Goal: Task Accomplishment & Management: Use online tool/utility

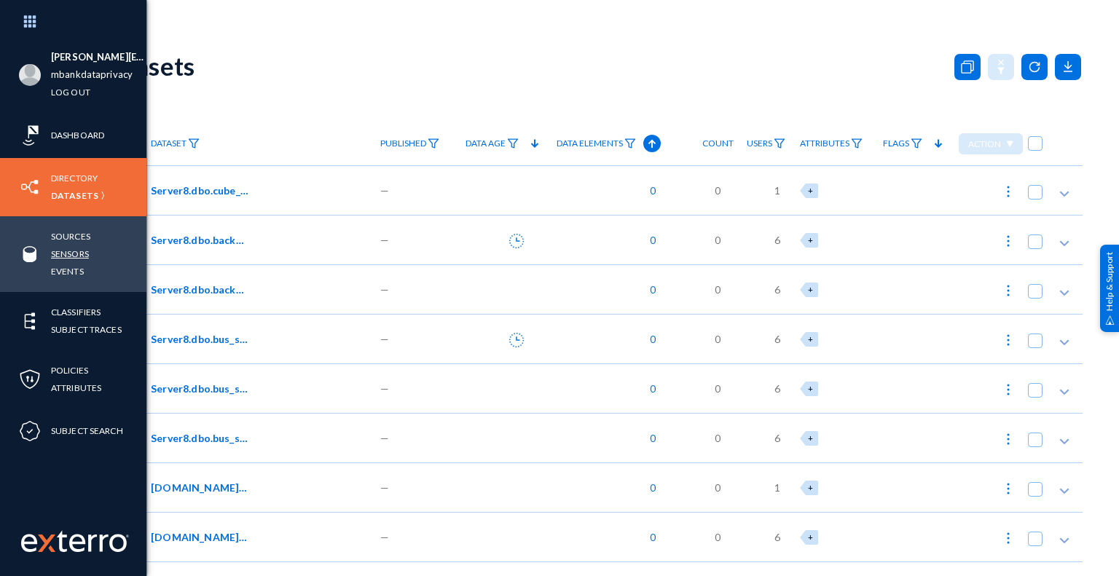
click at [85, 254] on link "Sensors" at bounding box center [70, 254] width 38 height 17
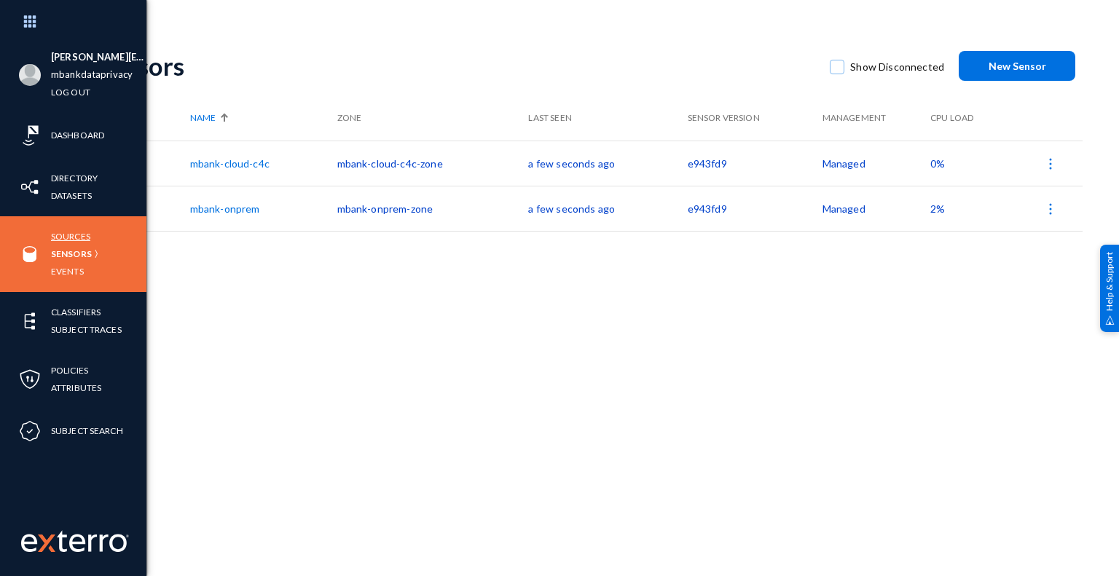
click at [78, 238] on link "Sources" at bounding box center [70, 236] width 39 height 17
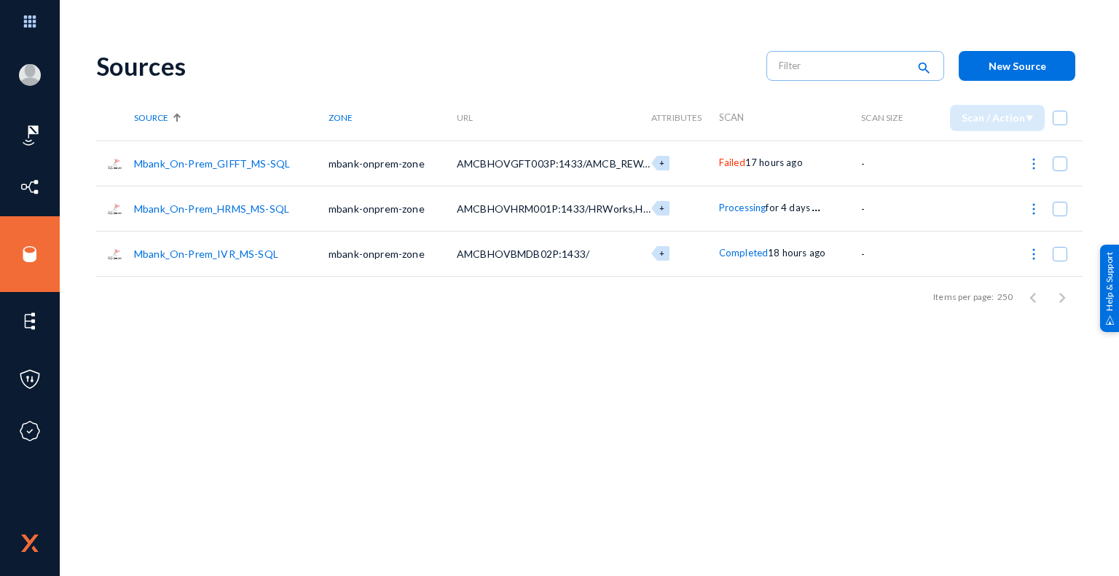
click at [738, 165] on span "Failed" at bounding box center [732, 163] width 26 height 12
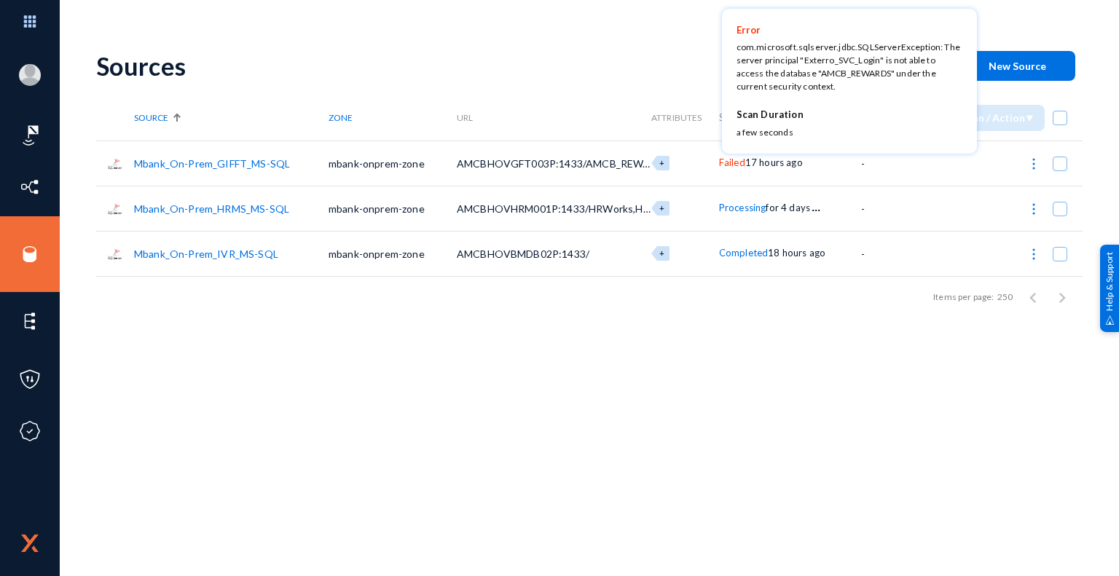
drag, startPoint x: 439, startPoint y: 387, endPoint x: 337, endPoint y: 333, distance: 116.0
click at [439, 387] on div at bounding box center [559, 288] width 1119 height 576
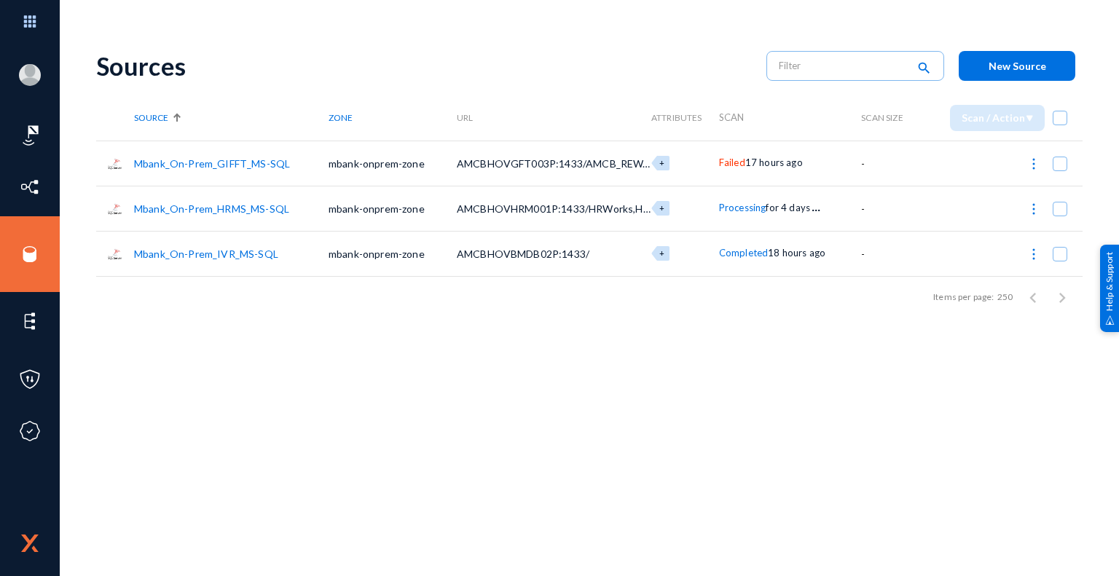
click at [227, 163] on link "Mbank_On-Prem_GIFFT_MS-SQL" at bounding box center [212, 163] width 156 height 12
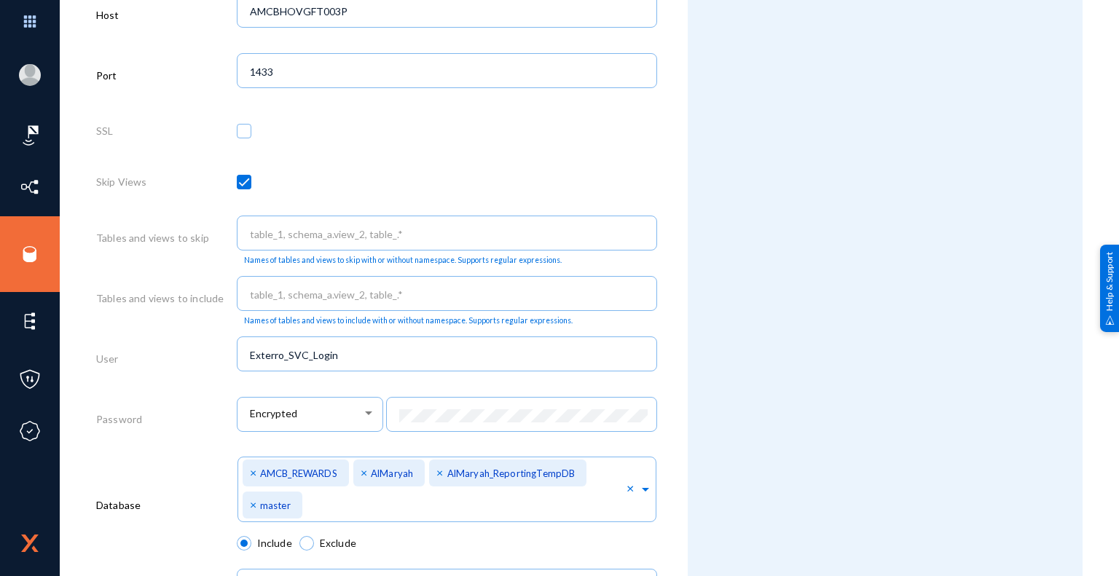
scroll to position [656, 0]
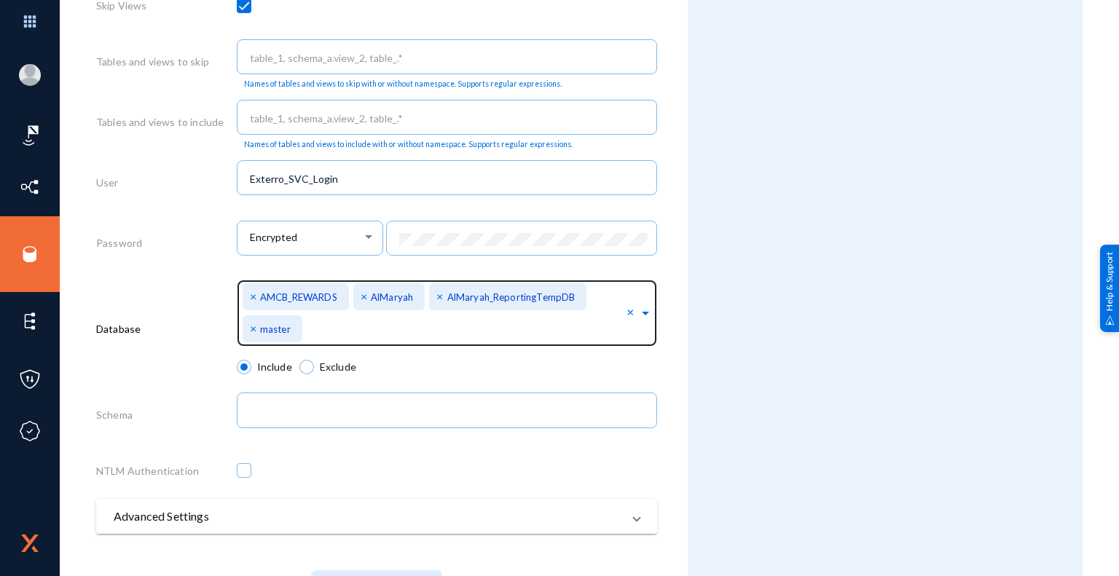
click at [251, 299] on span "×" at bounding box center [255, 296] width 10 height 14
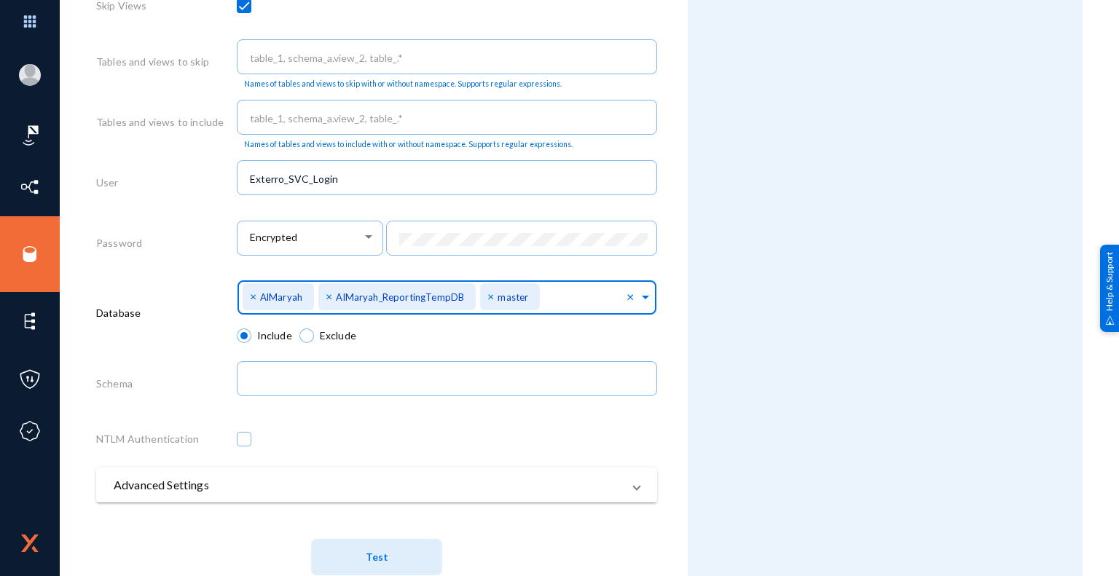
click at [330, 299] on span "×" at bounding box center [331, 296] width 10 height 14
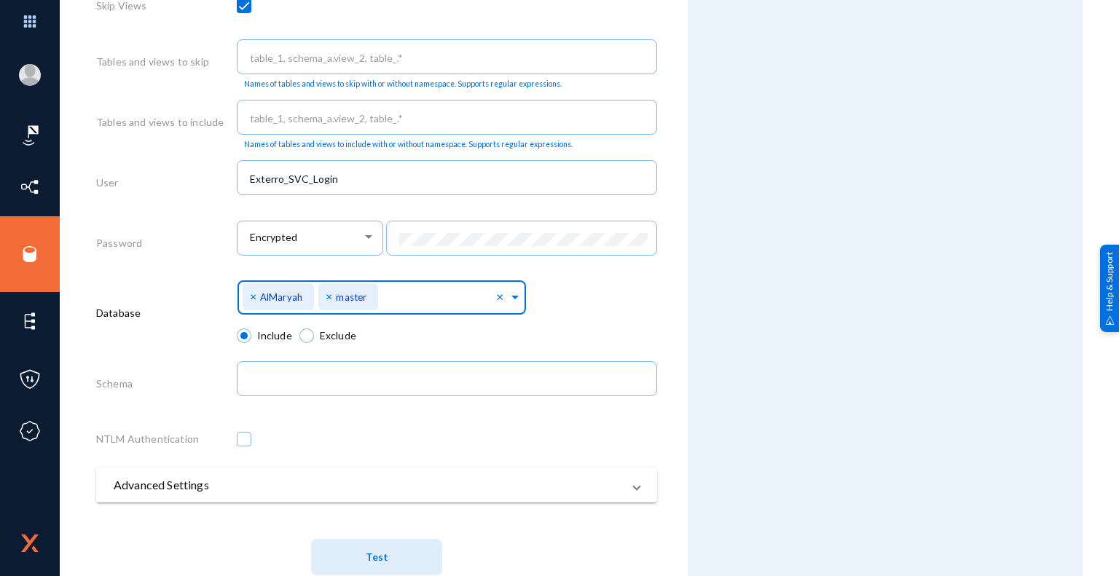
click at [327, 299] on span "×" at bounding box center [331, 296] width 10 height 14
click at [527, 314] on div "Select Namespace × AlMaryah ×" at bounding box center [447, 302] width 421 height 52
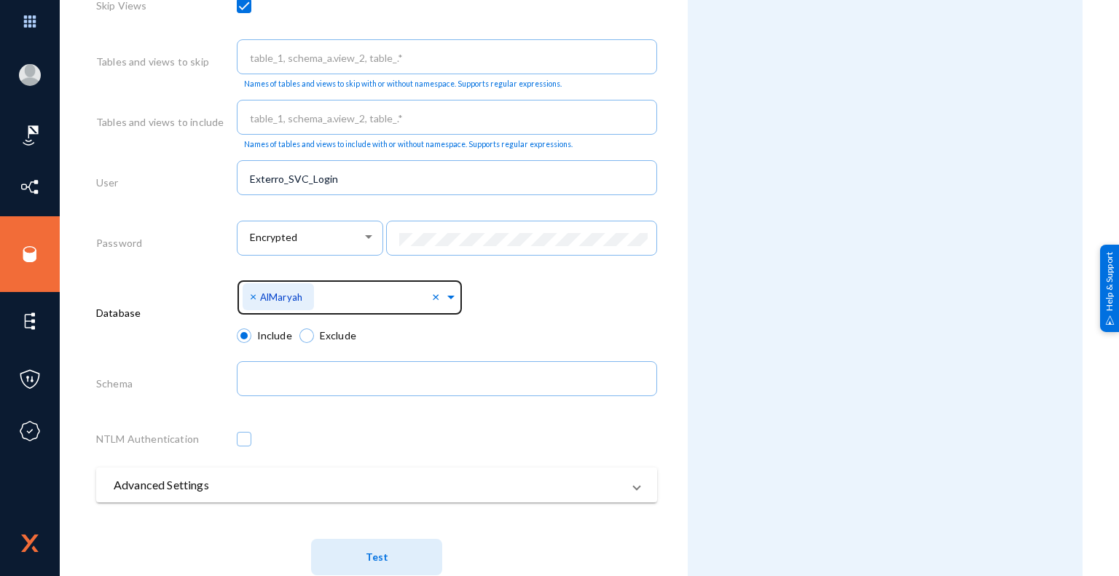
click at [384, 560] on span "Test" at bounding box center [377, 558] width 23 height 12
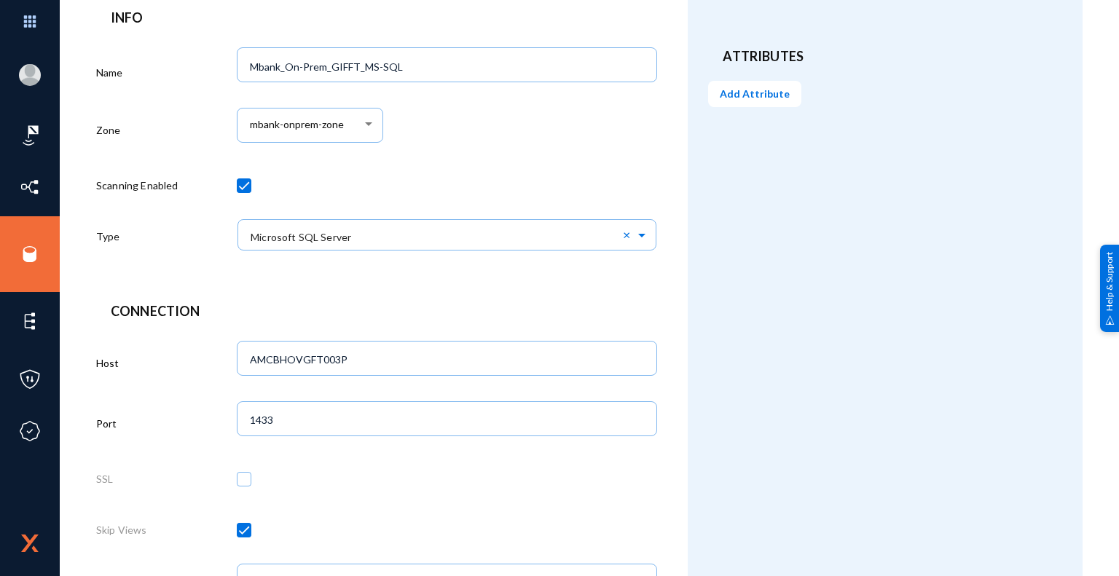
scroll to position [0, 0]
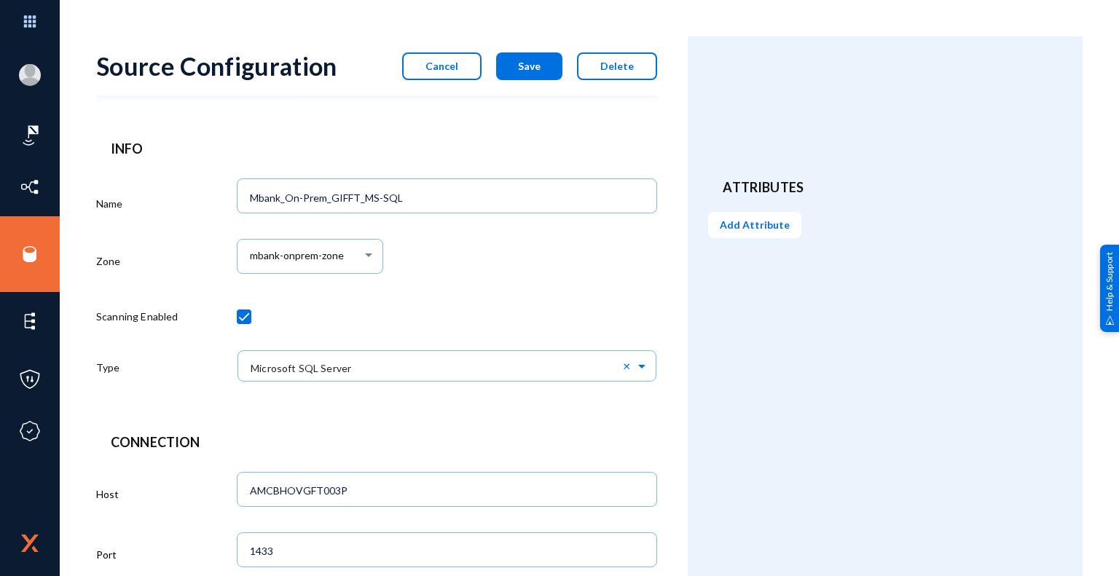
click at [533, 73] on button "Save" at bounding box center [529, 66] width 66 height 28
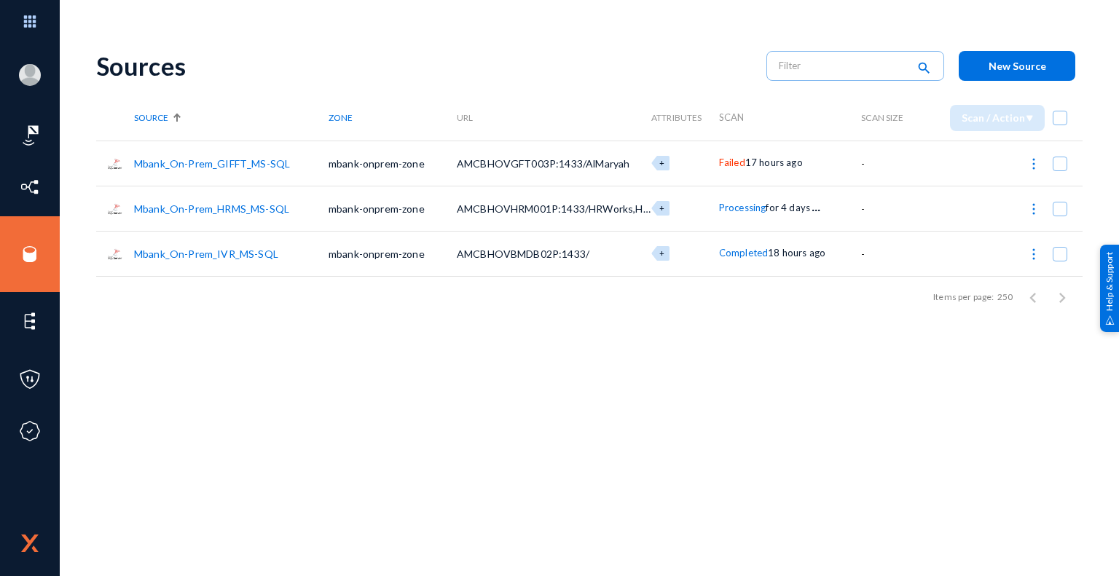
click at [1062, 165] on span at bounding box center [1060, 164] width 15 height 15
click at [1061, 171] on input "checkbox" at bounding box center [1060, 171] width 1 height 1
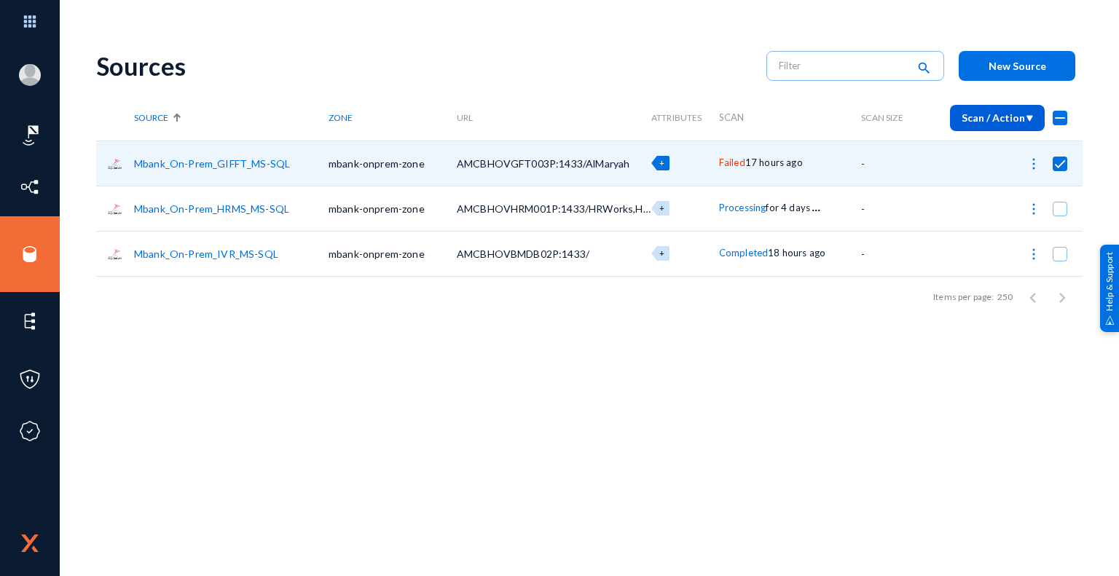
click at [1021, 119] on span "Scan / Action" at bounding box center [997, 118] width 71 height 12
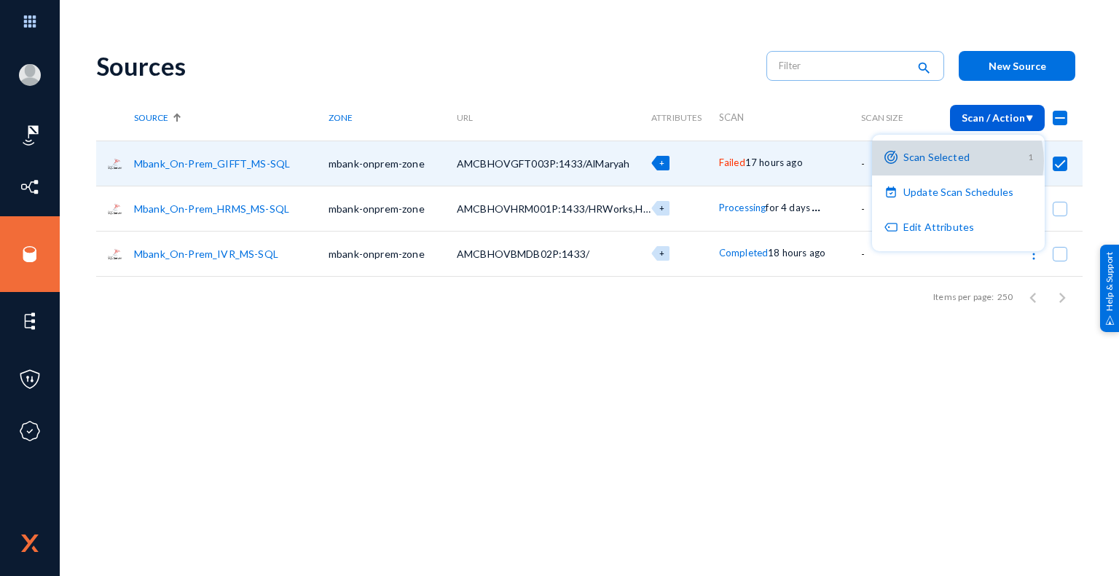
click at [955, 161] on button "Scan Selected 1" at bounding box center [958, 158] width 173 height 35
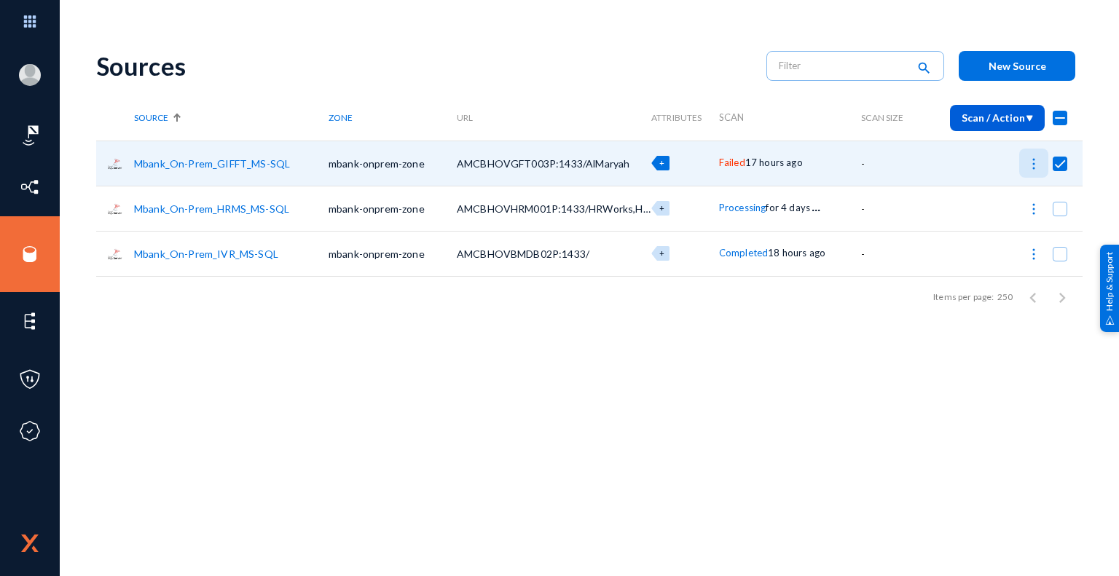
click at [1032, 163] on img at bounding box center [1034, 164] width 15 height 15
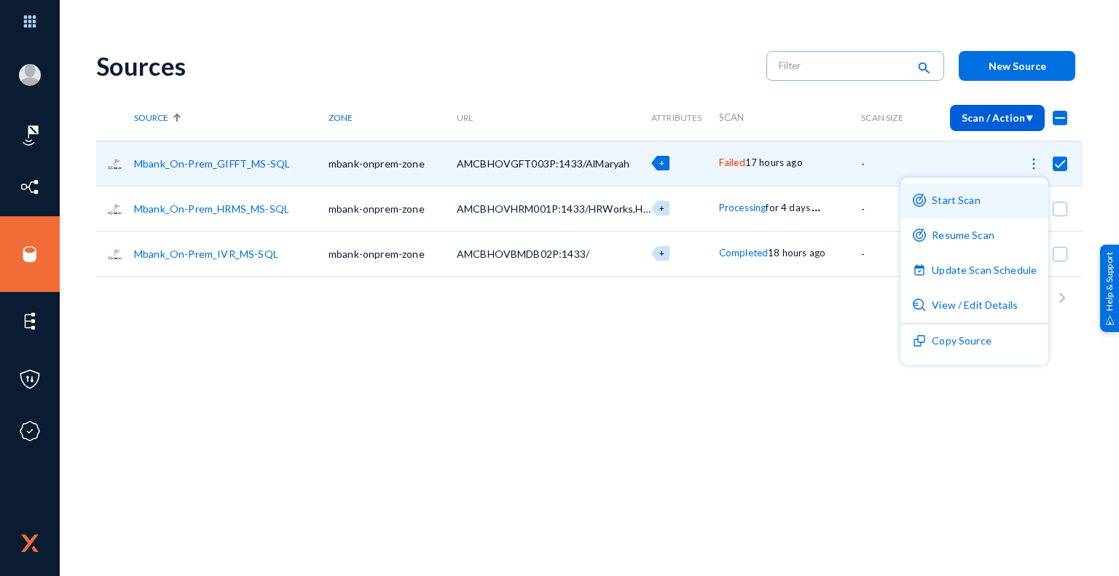
click at [962, 203] on button "Start Scan" at bounding box center [975, 201] width 148 height 35
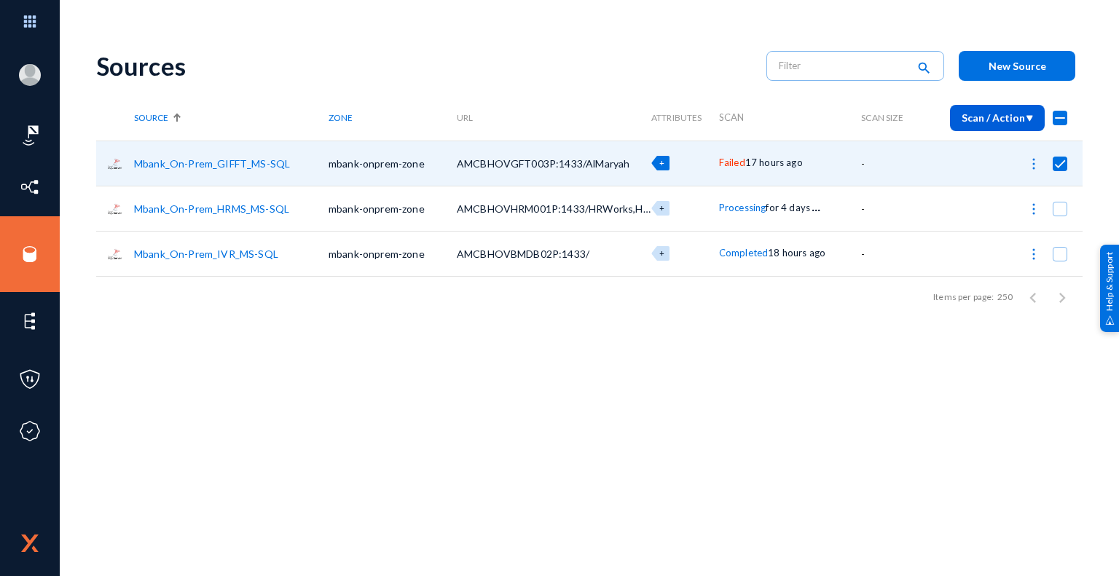
checkbox input "false"
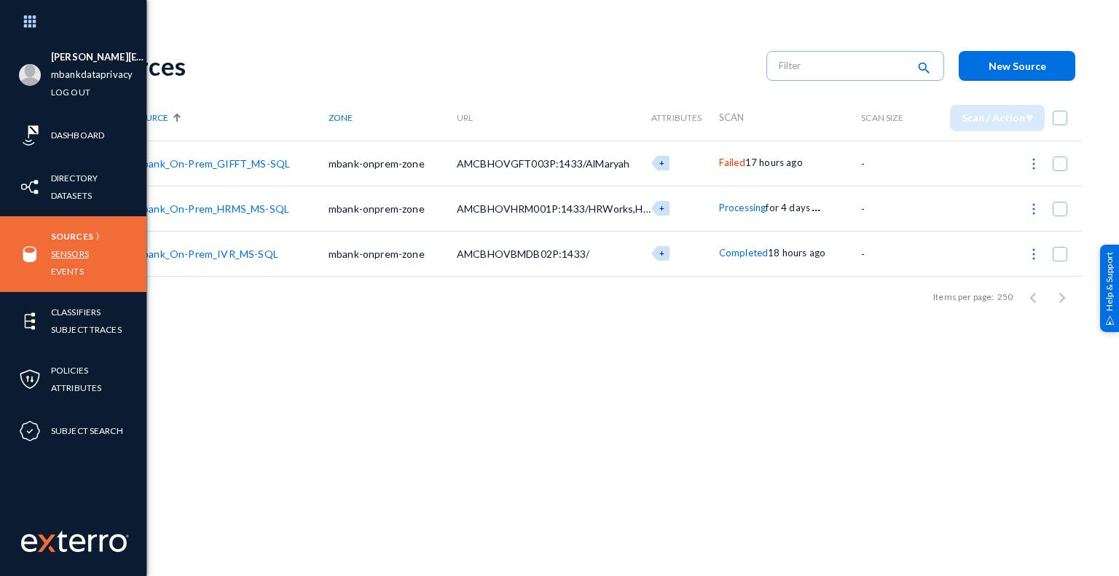
click at [73, 253] on link "Sensors" at bounding box center [70, 254] width 38 height 17
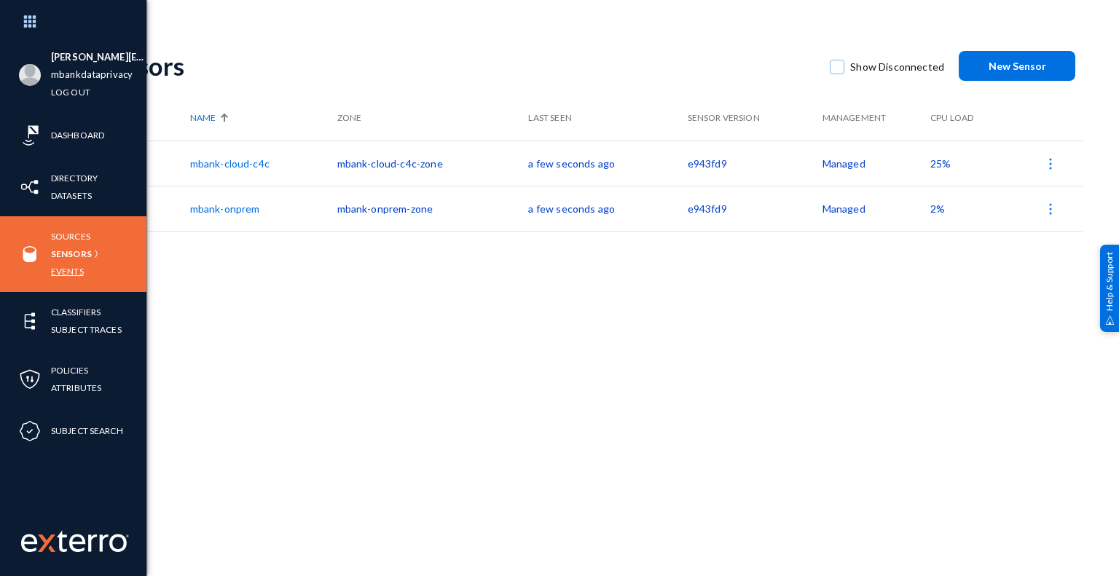
click at [71, 273] on link "Events" at bounding box center [67, 271] width 33 height 17
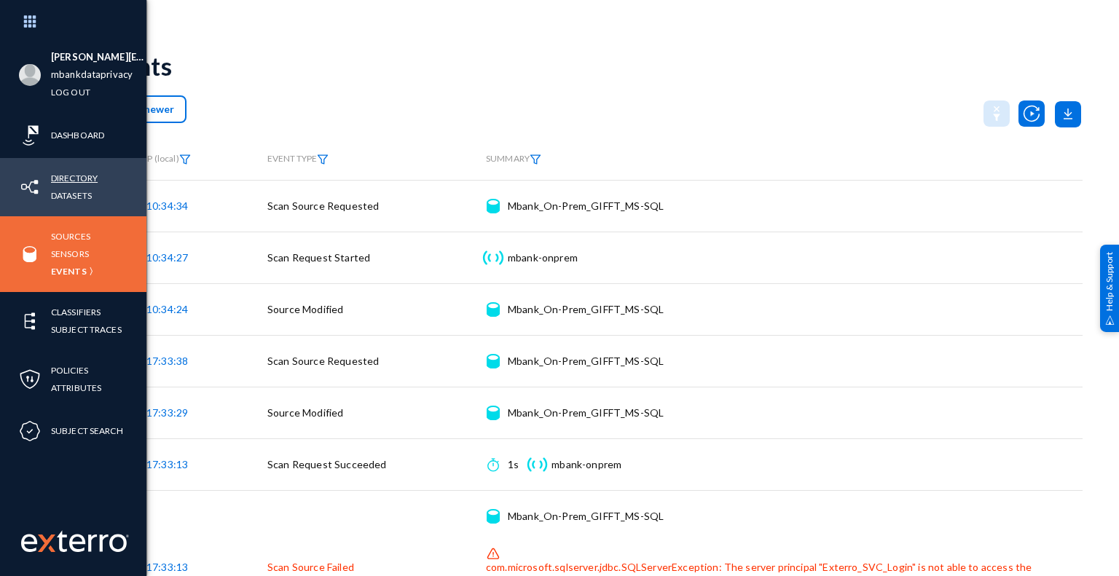
click at [87, 179] on link "Directory" at bounding box center [74, 178] width 47 height 17
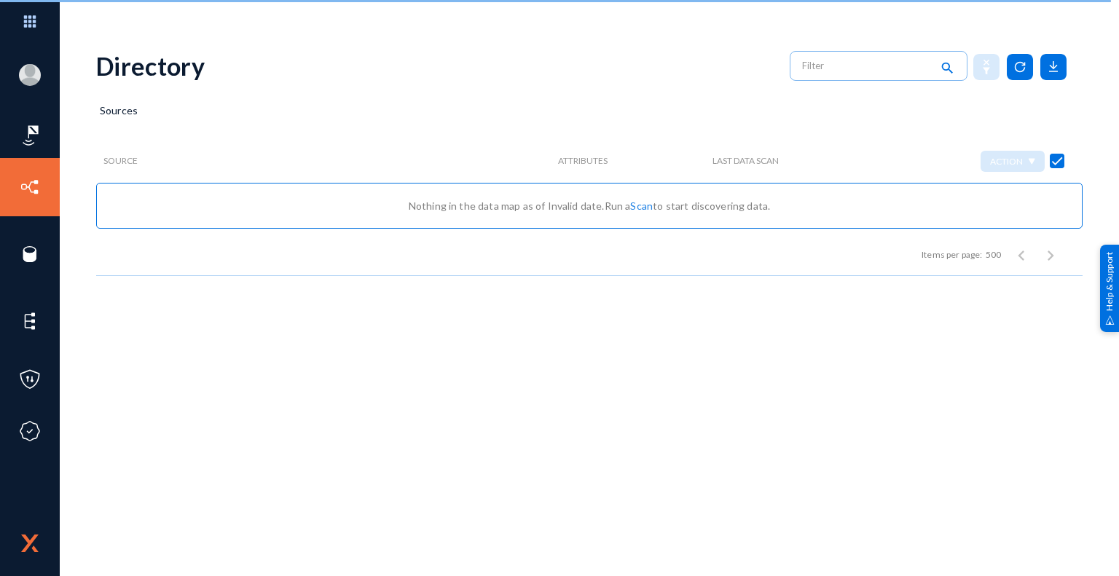
click at [646, 205] on link "Scan" at bounding box center [641, 206] width 23 height 12
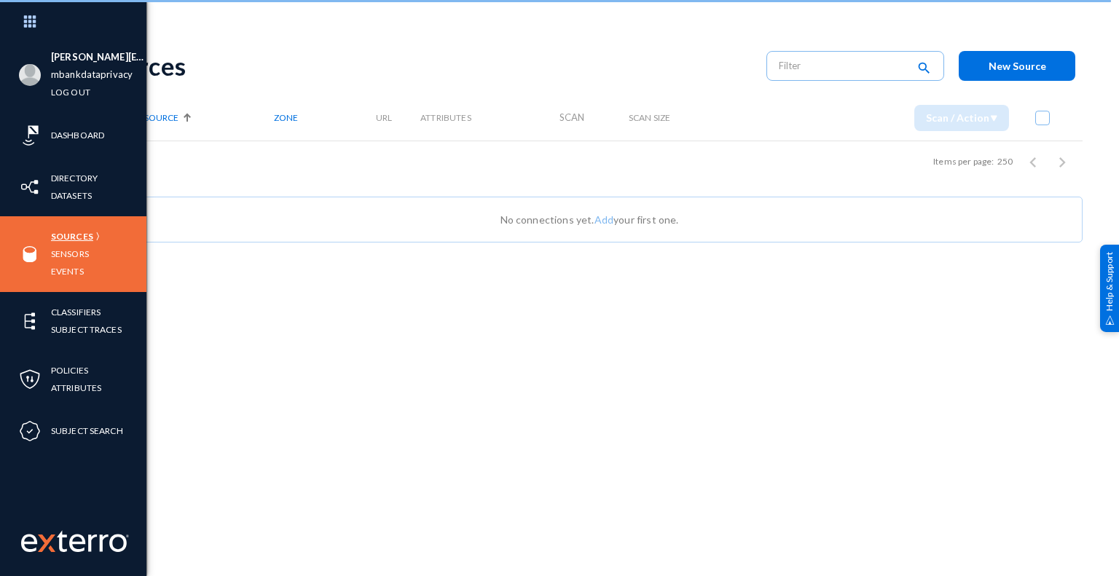
click at [82, 235] on link "Sources" at bounding box center [72, 236] width 42 height 17
click at [76, 240] on link "Sources" at bounding box center [72, 236] width 42 height 17
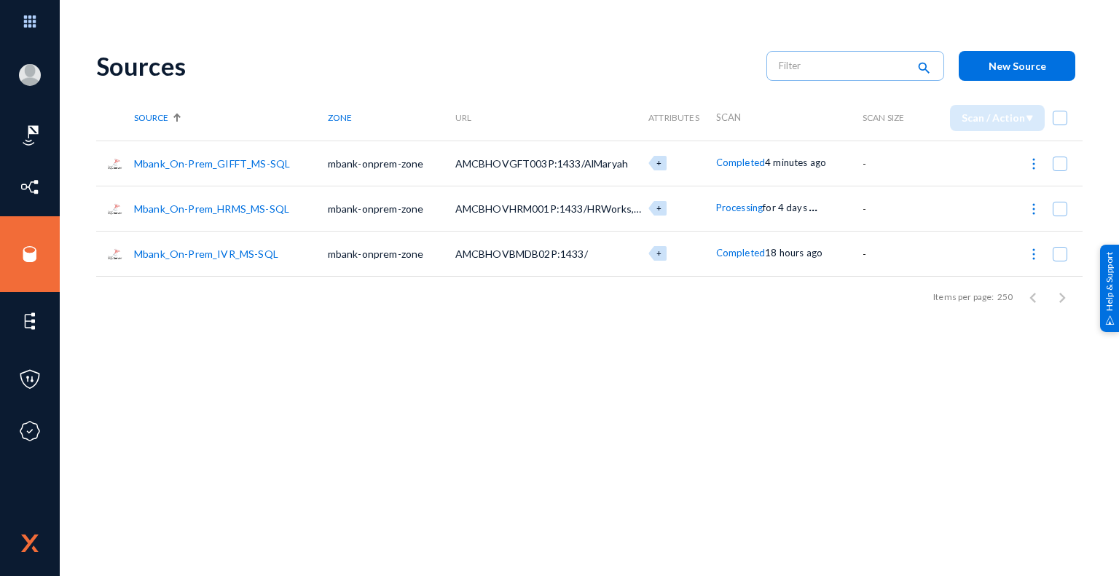
click at [752, 165] on span "Completed" at bounding box center [740, 163] width 49 height 12
click at [716, 60] on div at bounding box center [559, 288] width 1119 height 576
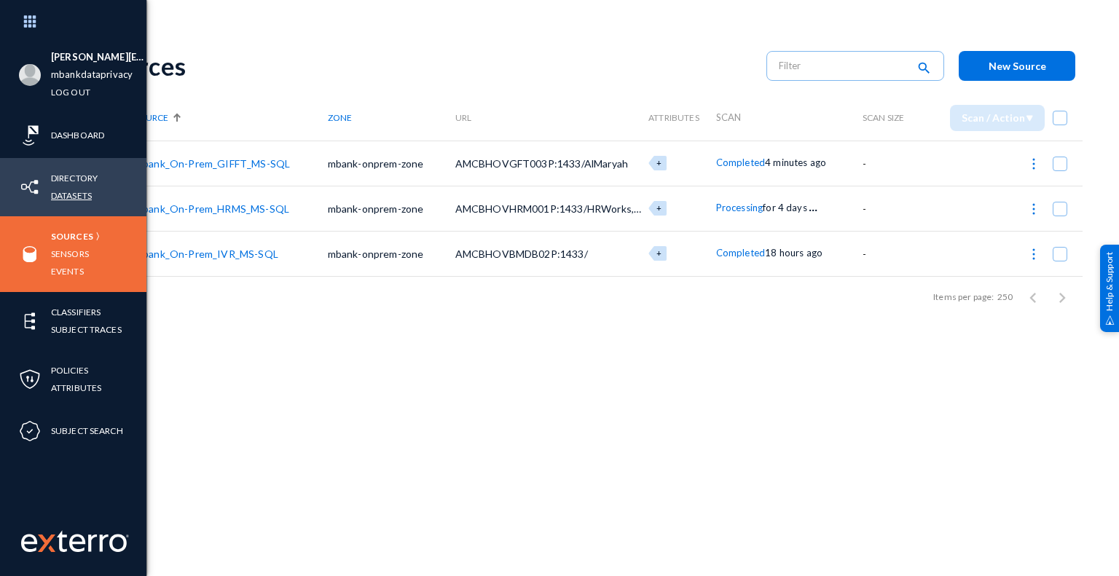
click at [83, 198] on link "Datasets" at bounding box center [71, 195] width 41 height 17
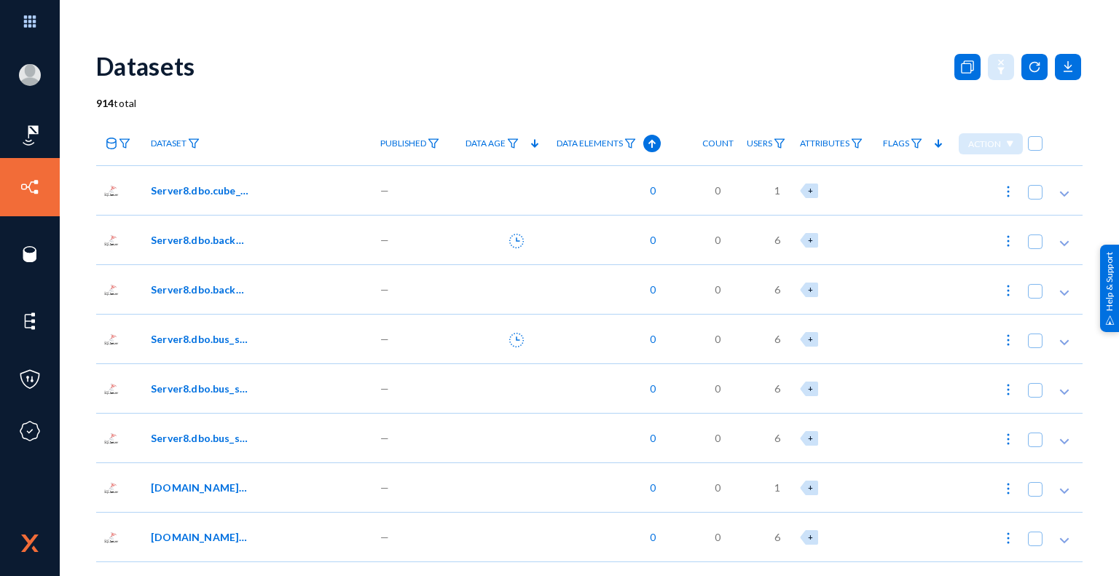
click at [111, 140] on icon at bounding box center [112, 144] width 12 height 12
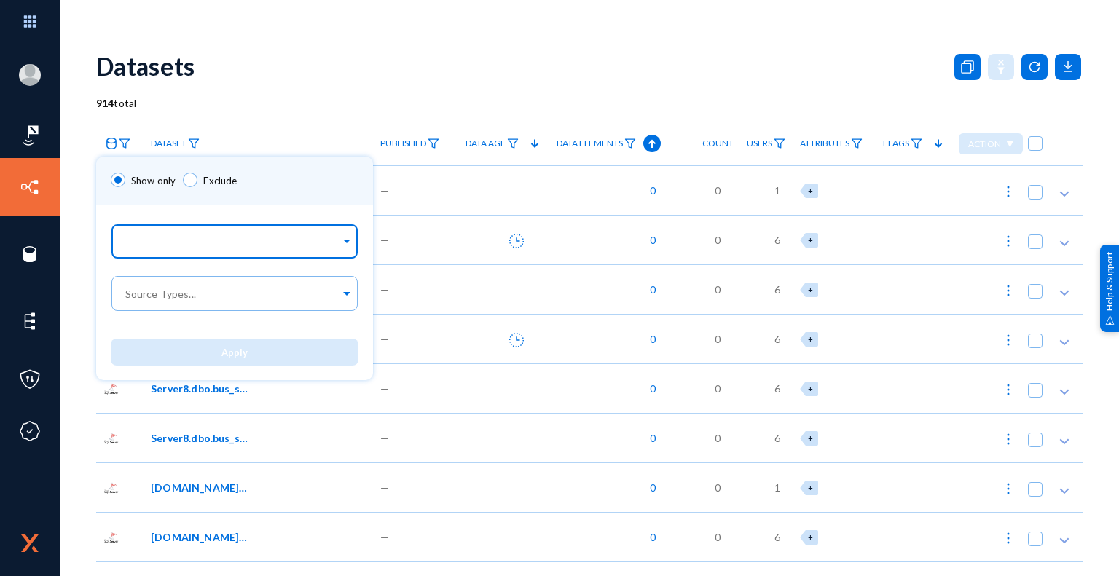
click at [168, 249] on input "text" at bounding box center [231, 244] width 218 height 14
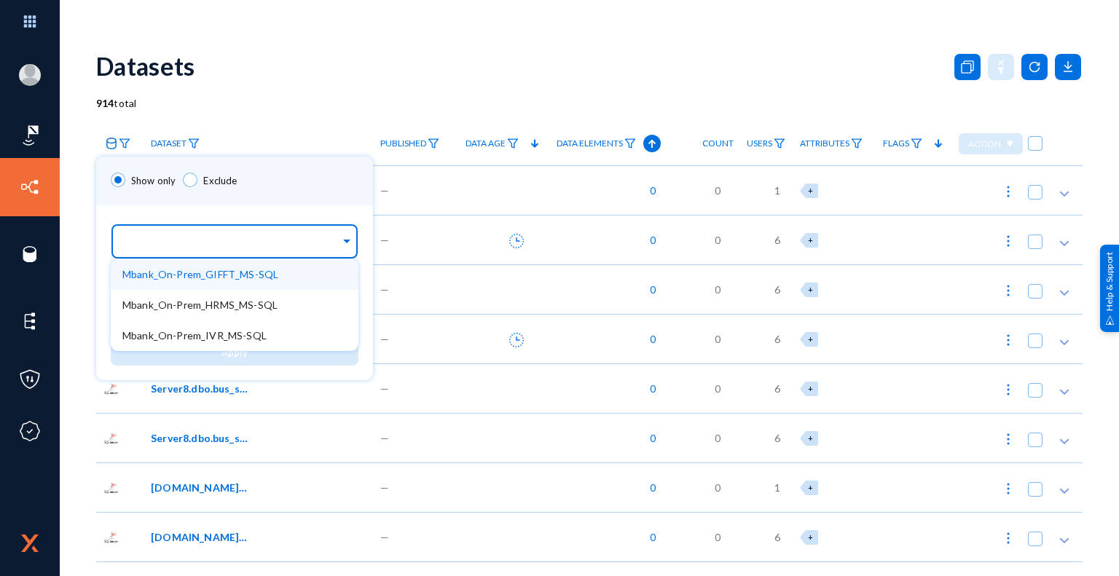
click at [196, 278] on span "Mbank_On-Prem_GIFFT_MS-SQL" at bounding box center [200, 274] width 156 height 12
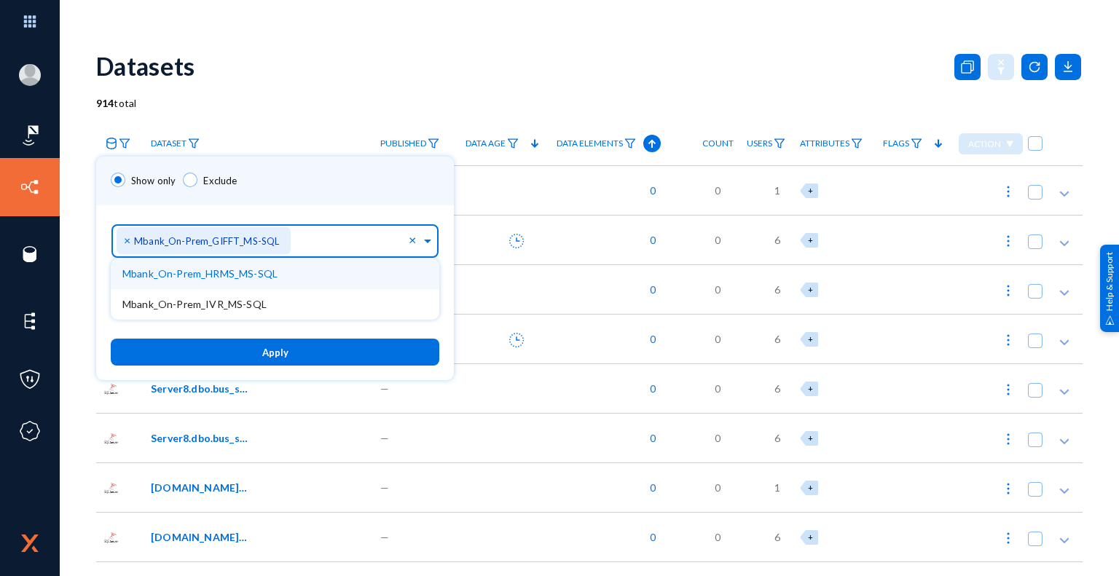
click at [418, 206] on div "Sources... × Mbank_On-Prem_GIFFT_MS-SQL × Mbank_On-Prem_HRMS_MS-SQL Mbank_On-Pr…" at bounding box center [275, 239] width 358 height 66
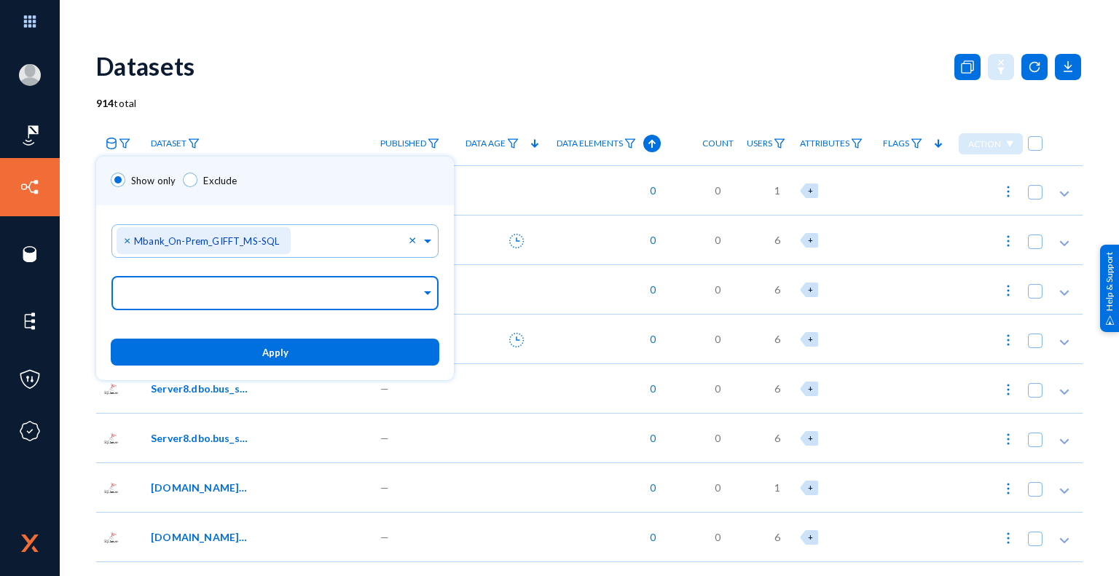
click at [212, 294] on input "text" at bounding box center [271, 296] width 299 height 14
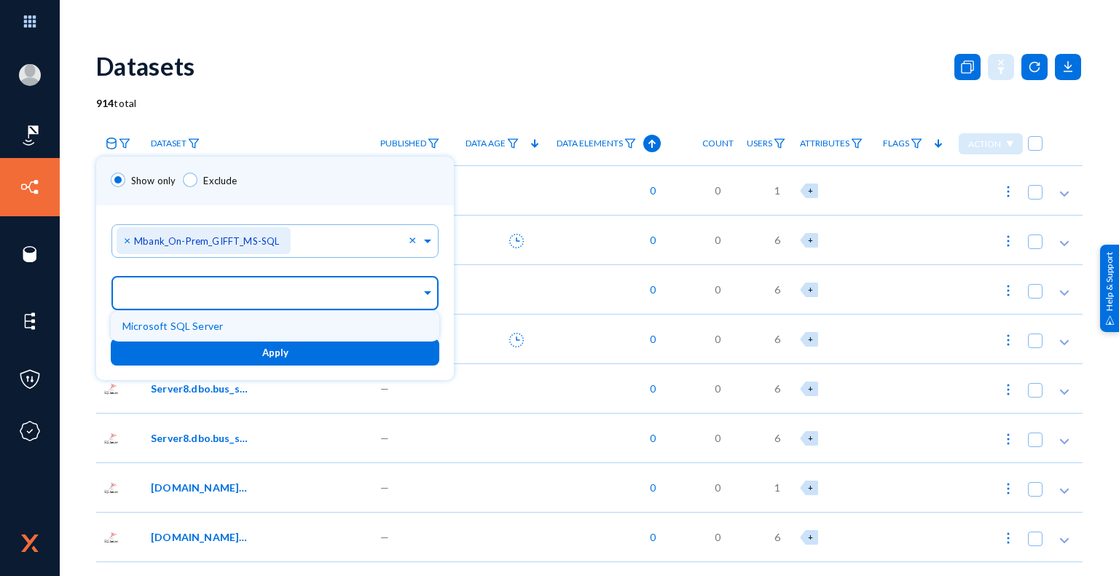
click at [197, 326] on span "Microsoft SQL Server" at bounding box center [172, 326] width 101 height 12
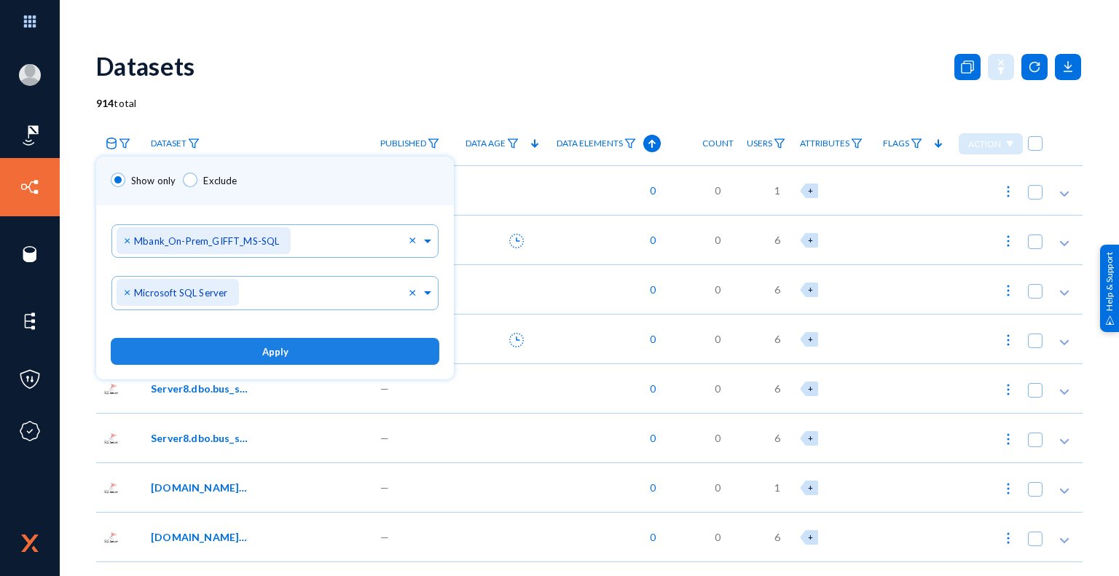
click at [275, 356] on span "Apply" at bounding box center [275, 352] width 26 height 12
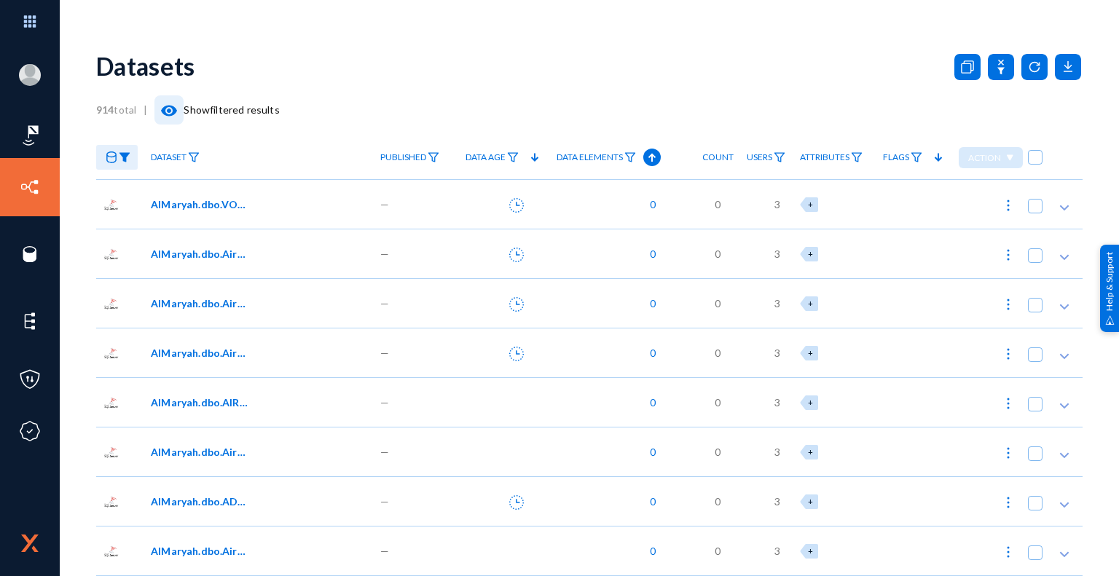
click at [170, 110] on mat-icon "visibility" at bounding box center [168, 110] width 17 height 17
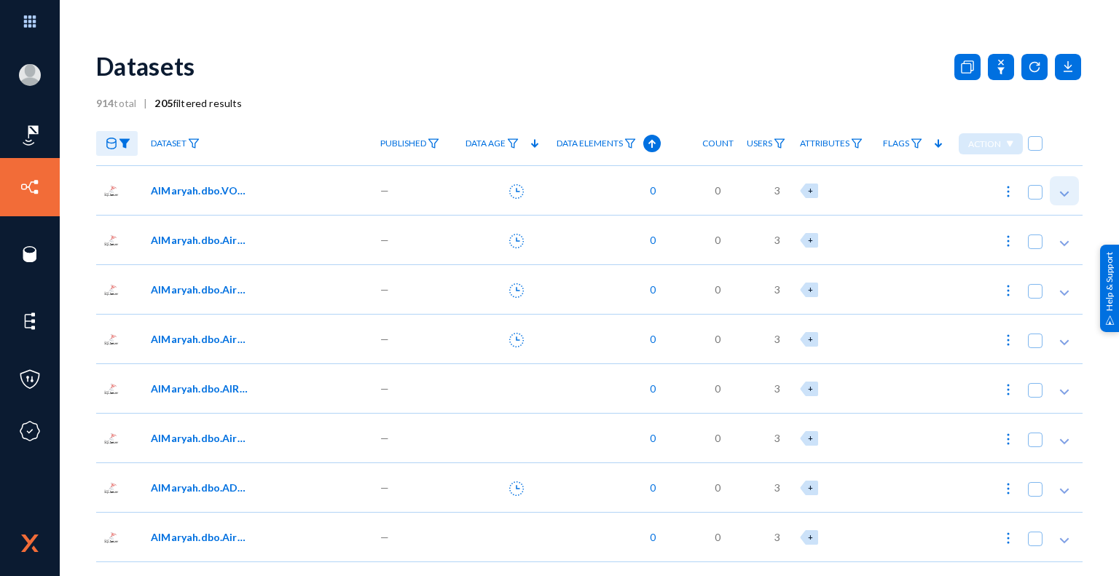
click at [1060, 192] on icon at bounding box center [1064, 194] width 15 height 15
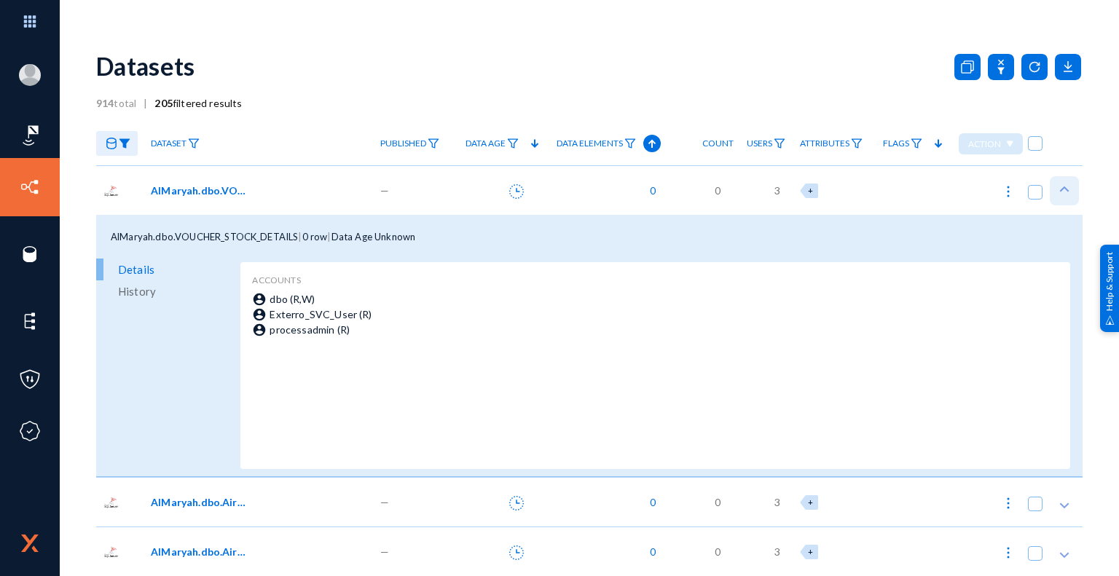
click at [1060, 192] on icon at bounding box center [1064, 189] width 15 height 15
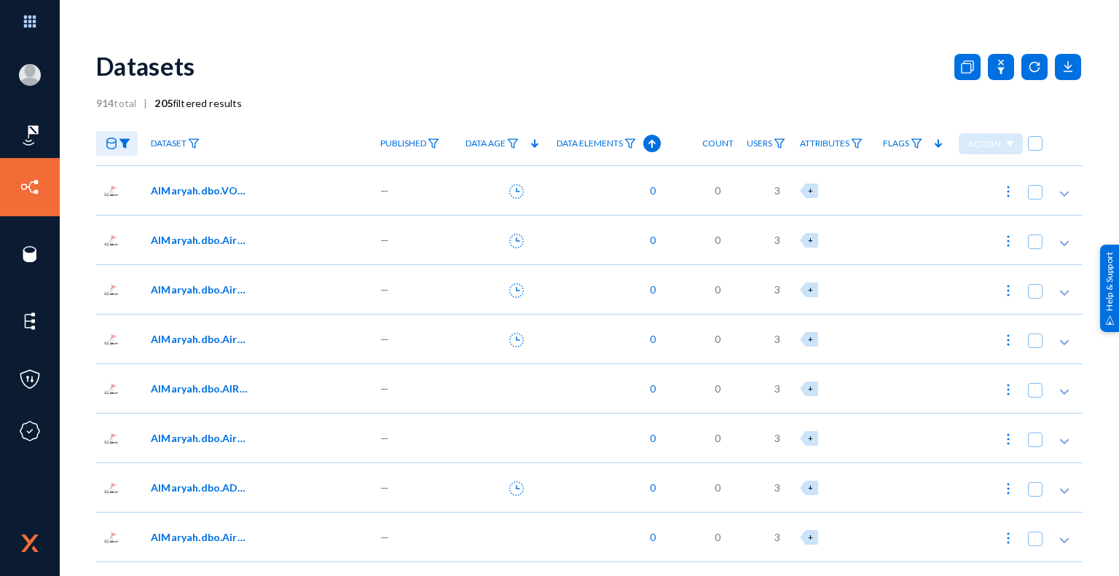
click at [205, 189] on span "AlMaryah.dbo.VOUCHER_STOCK_DETAILS" at bounding box center [200, 190] width 98 height 15
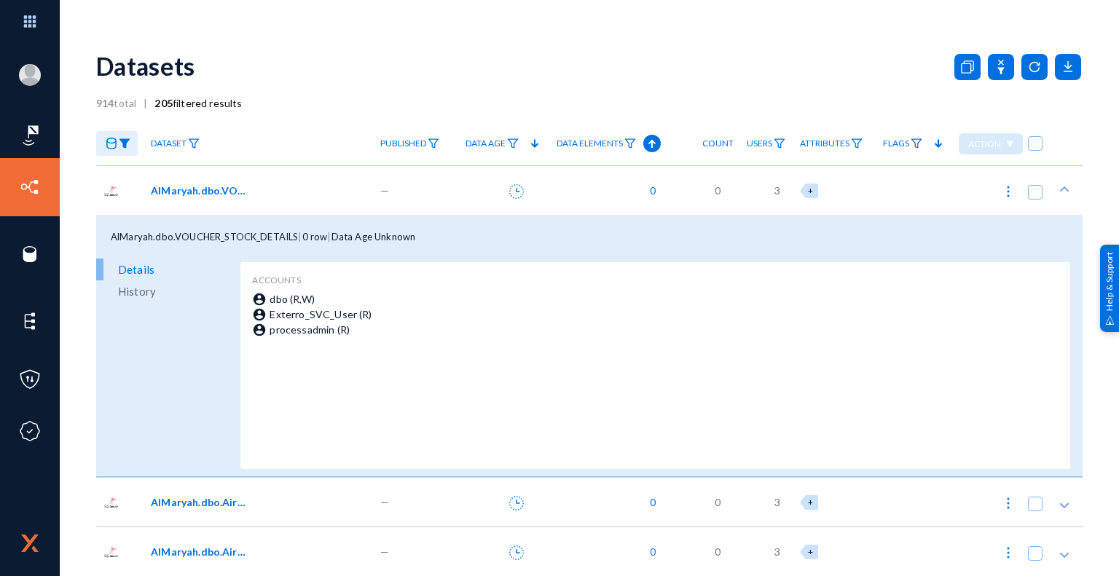
click at [141, 293] on span "History" at bounding box center [137, 292] width 38 height 22
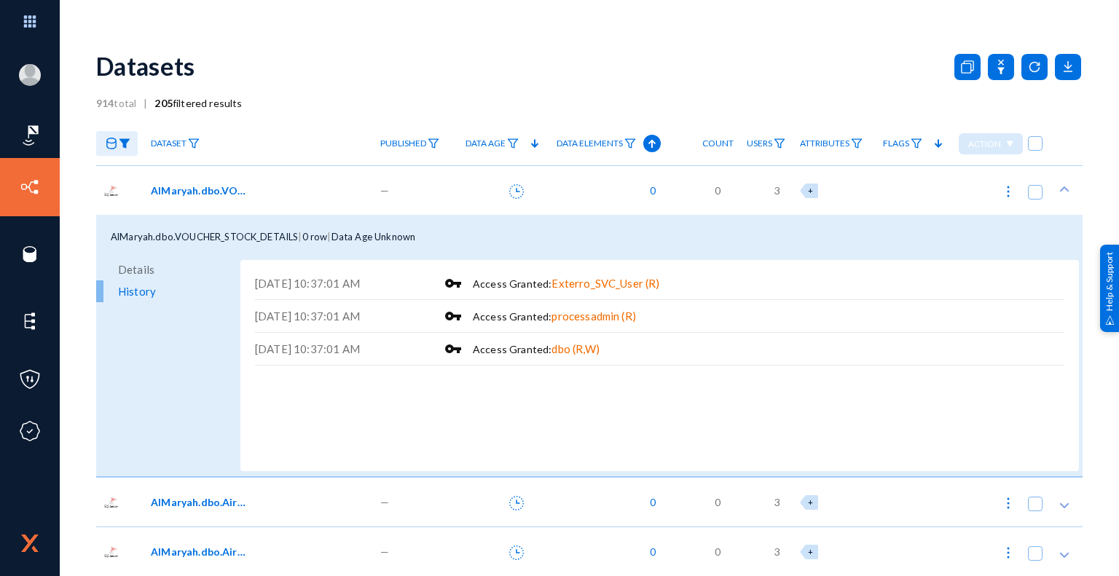
click at [134, 267] on span "Details" at bounding box center [136, 270] width 36 height 22
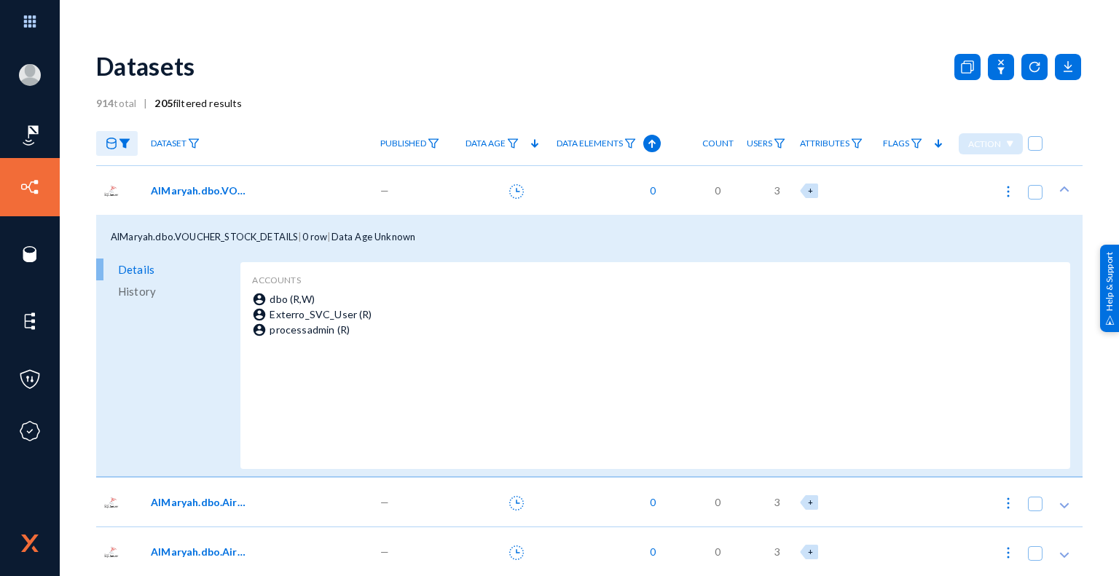
click at [131, 293] on span "History" at bounding box center [137, 292] width 38 height 22
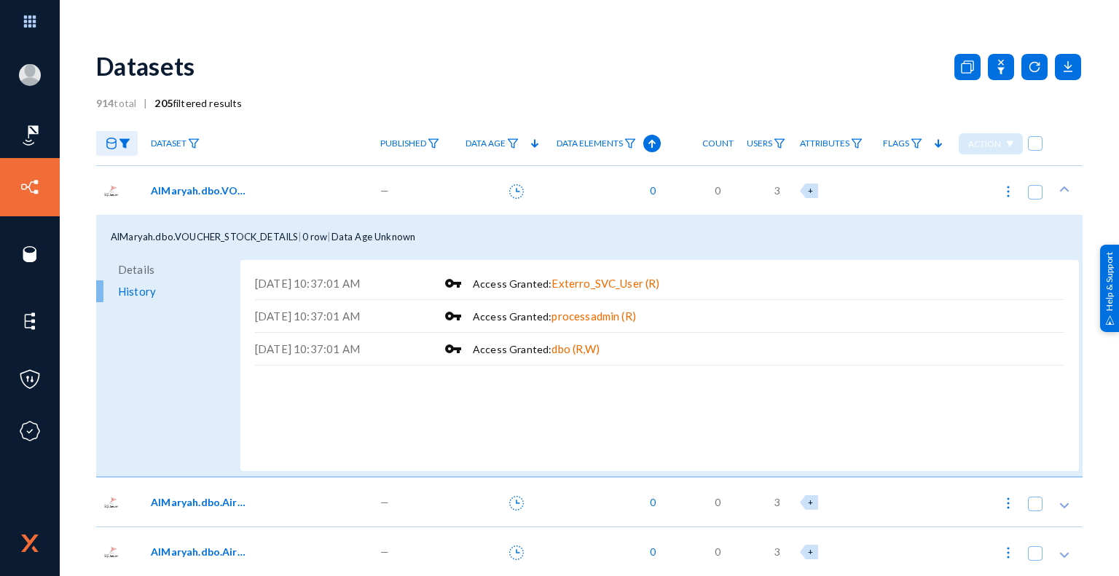
click at [135, 271] on span "Details" at bounding box center [136, 270] width 36 height 22
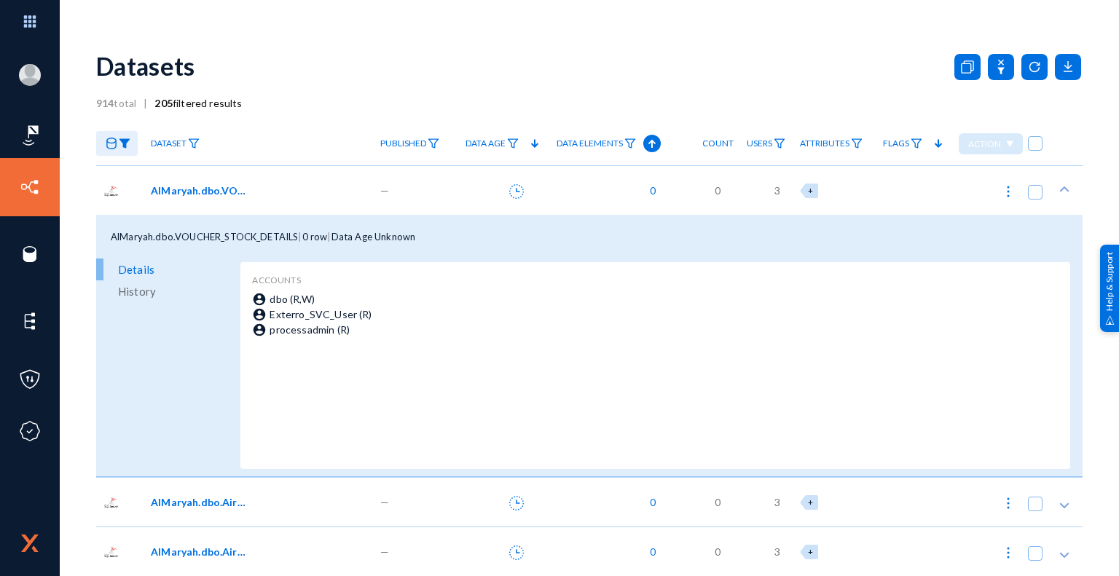
click at [178, 192] on span "AlMaryah.dbo.VOUCHER_STOCK_DETAILS" at bounding box center [200, 190] width 98 height 15
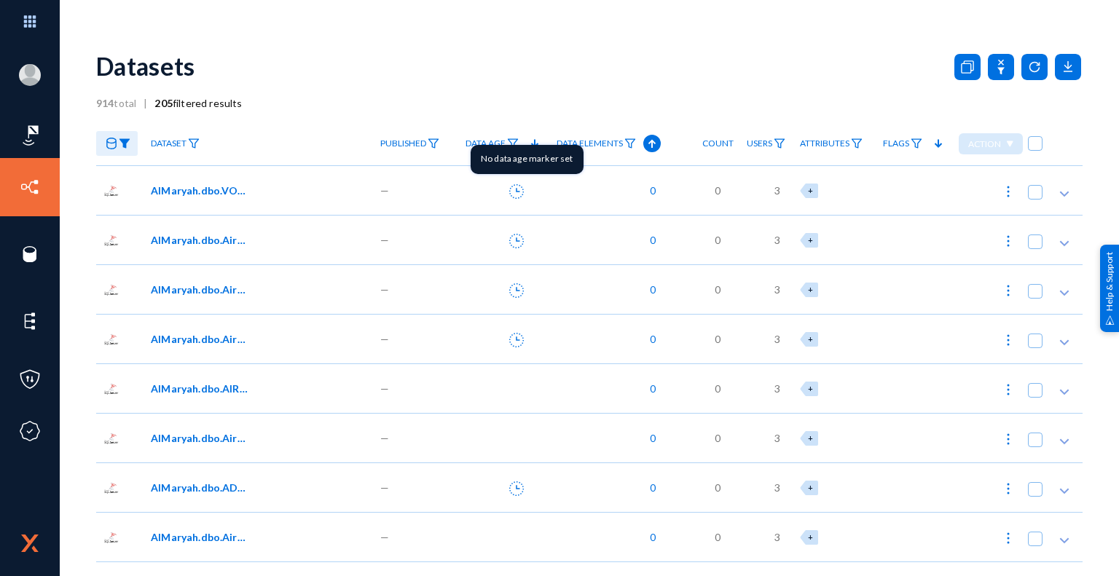
click at [515, 189] on icon at bounding box center [516, 191] width 15 height 15
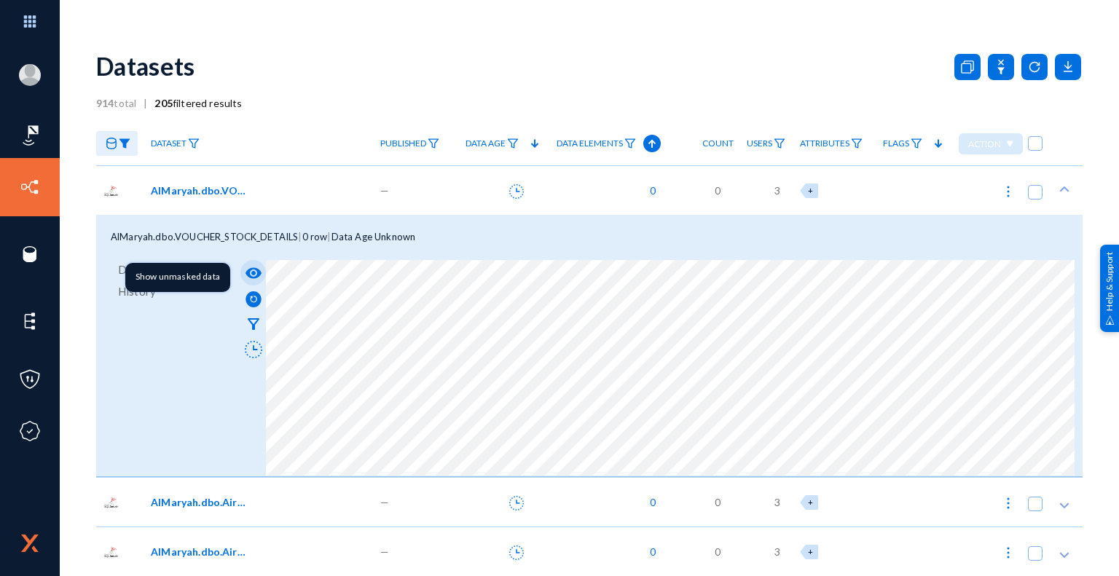
click at [254, 272] on mat-icon "visibility" at bounding box center [253, 273] width 17 height 17
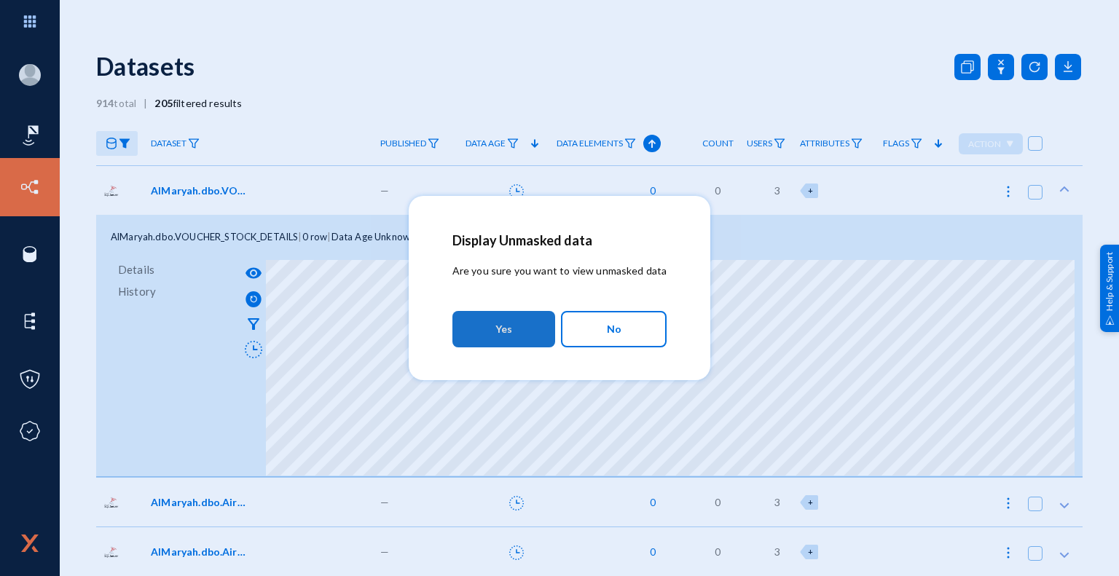
click at [509, 330] on span "Yes" at bounding box center [504, 329] width 17 height 26
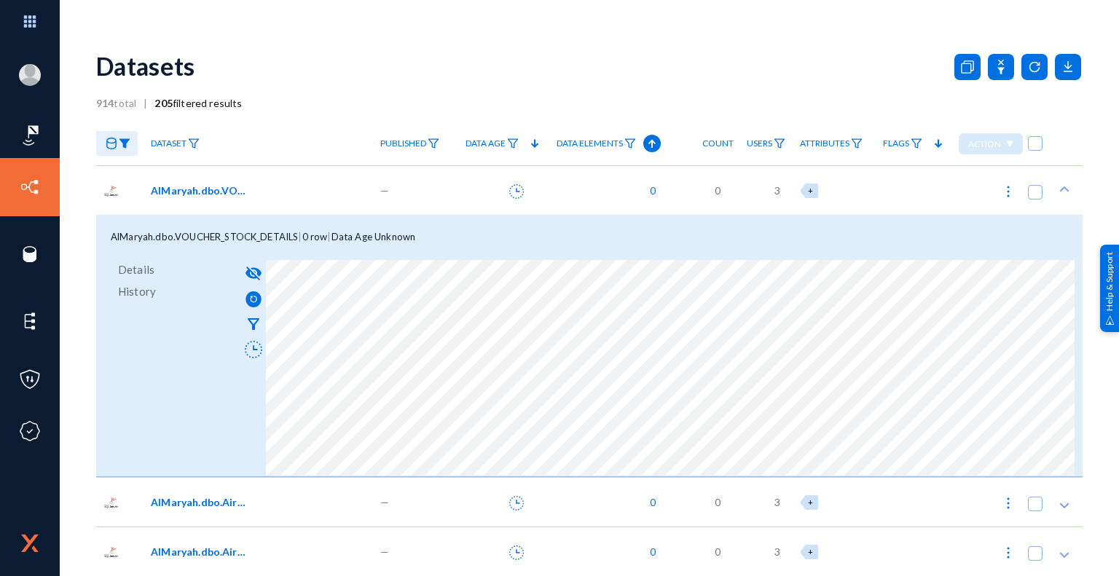
drag, startPoint x: 423, startPoint y: 236, endPoint x: 277, endPoint y: 235, distance: 145.8
click at [277, 235] on div "AlMaryah.dbo.VOUCHER_STOCK_DETAILS | 0 row | Data Age Unknown" at bounding box center [589, 237] width 987 height 44
click at [405, 236] on span "Data Age Unknown" at bounding box center [374, 237] width 85 height 12
drag, startPoint x: 431, startPoint y: 236, endPoint x: 203, endPoint y: 223, distance: 227.8
click at [93, 227] on div "ashik.meeran@mbankuae.com mbankdataprivacy Log out Dashboard Directory Datasets…" at bounding box center [559, 288] width 1119 height 576
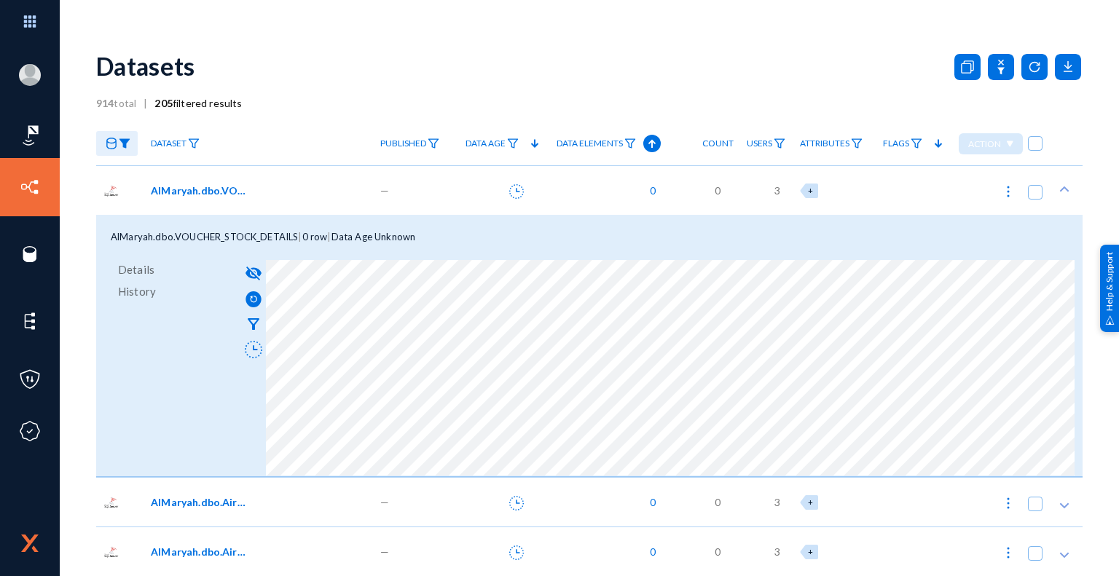
click at [294, 238] on span "AlMaryah.dbo.VOUCHER_STOCK_DETAILS" at bounding box center [204, 237] width 187 height 12
drag, startPoint x: 112, startPoint y: 238, endPoint x: 451, endPoint y: 250, distance: 339.1
click at [451, 250] on div "AlMaryah.dbo.VOUCHER_STOCK_DETAILS | 0 row | Data Age Unknown" at bounding box center [589, 237] width 987 height 44
click at [416, 239] on span "Data Age Unknown" at bounding box center [374, 237] width 85 height 12
drag, startPoint x: 423, startPoint y: 238, endPoint x: 106, endPoint y: 236, distance: 316.3
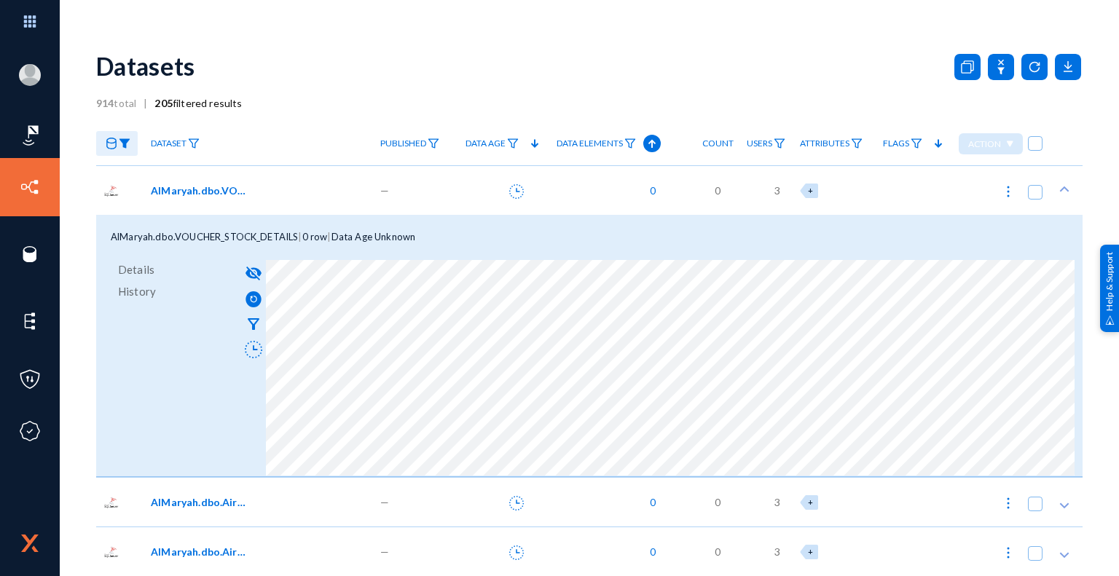
click at [103, 238] on div "AlMaryah.dbo.VOUCHER_STOCK_DETAILS | 0 row | Data Age Unknown" at bounding box center [589, 237] width 987 height 44
click at [251, 272] on mat-icon "visibility_off" at bounding box center [253, 273] width 17 height 17
click at [139, 271] on span "Details" at bounding box center [136, 270] width 36 height 22
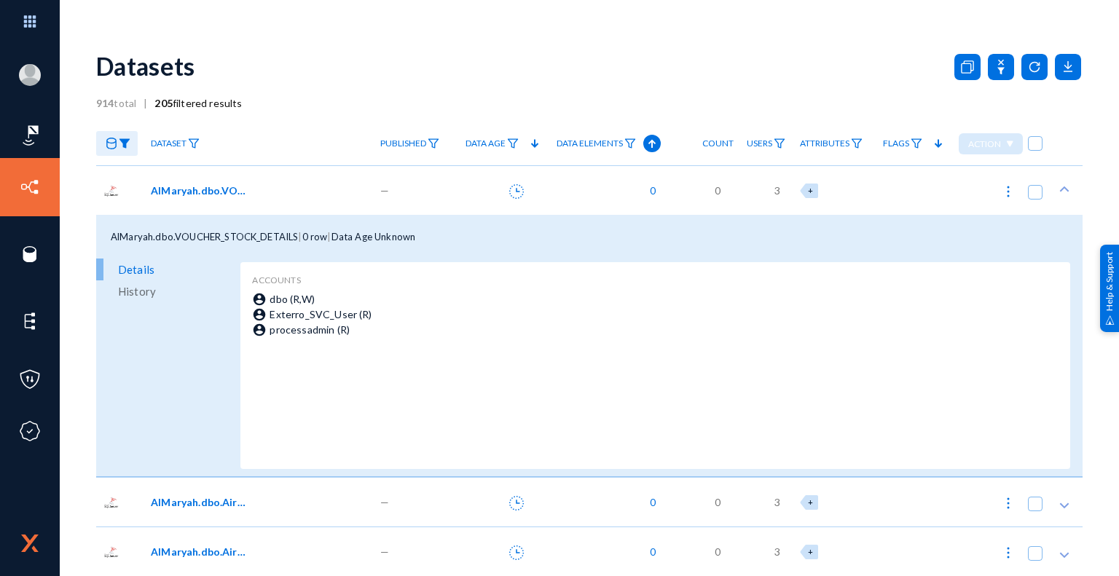
click at [141, 297] on span "History" at bounding box center [137, 292] width 38 height 22
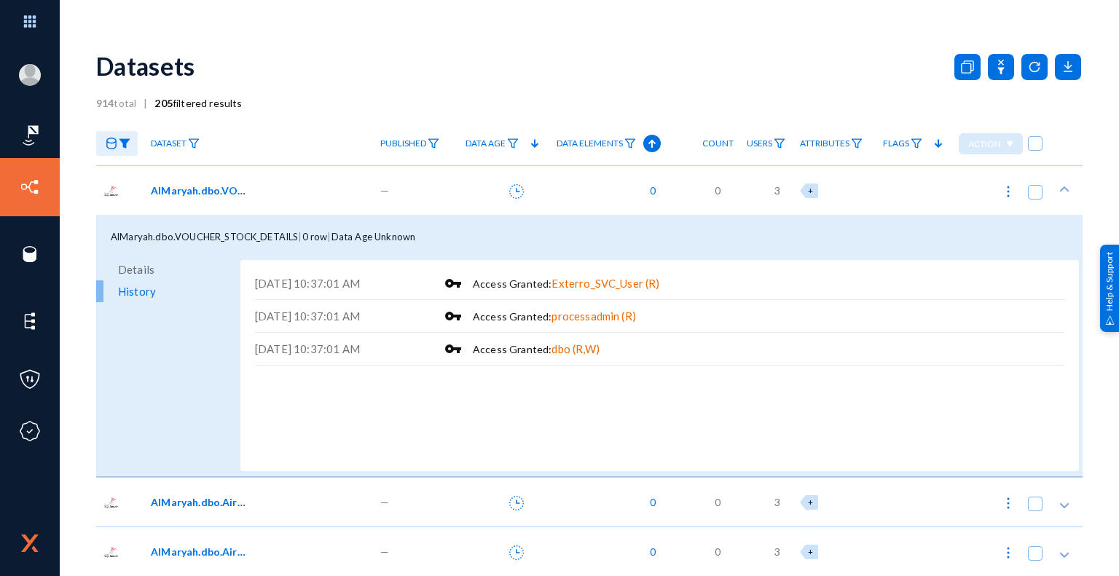
click at [138, 267] on span "Details" at bounding box center [136, 270] width 36 height 22
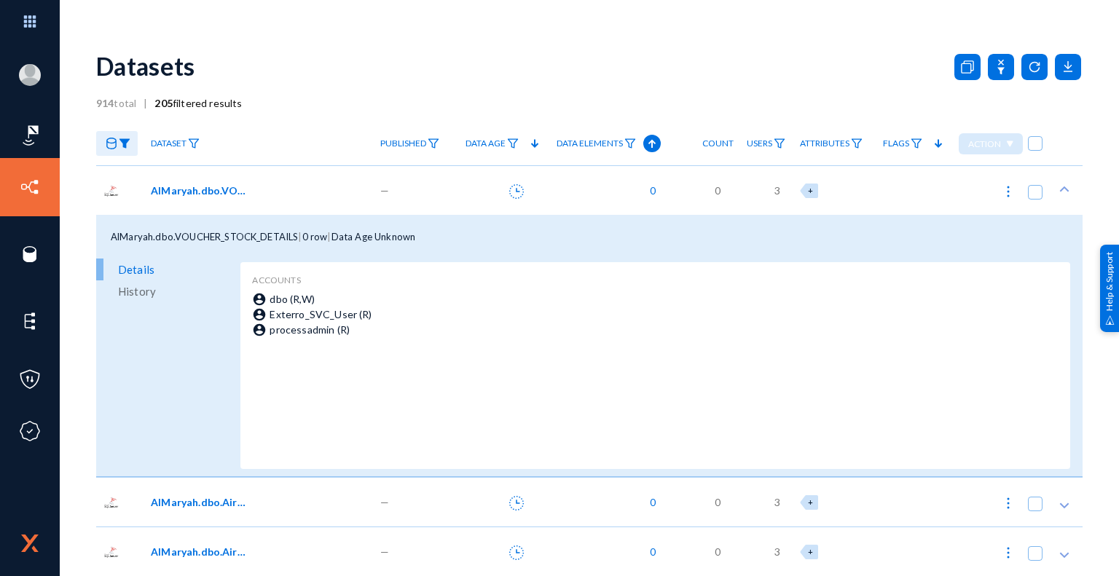
click at [146, 294] on span "History" at bounding box center [137, 292] width 38 height 22
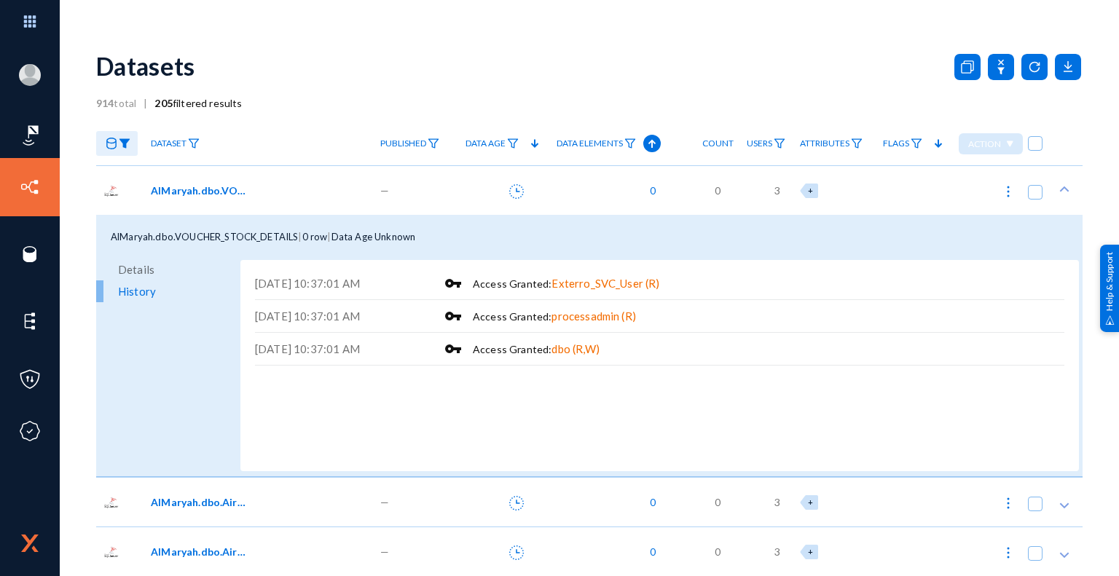
click at [450, 238] on div "AlMaryah.dbo.VOUCHER_STOCK_DETAILS | 0 row | Data Age Unknown" at bounding box center [589, 237] width 987 height 44
click at [194, 188] on span "AlMaryah.dbo.VOUCHER_STOCK_DETAILS" at bounding box center [200, 190] width 98 height 15
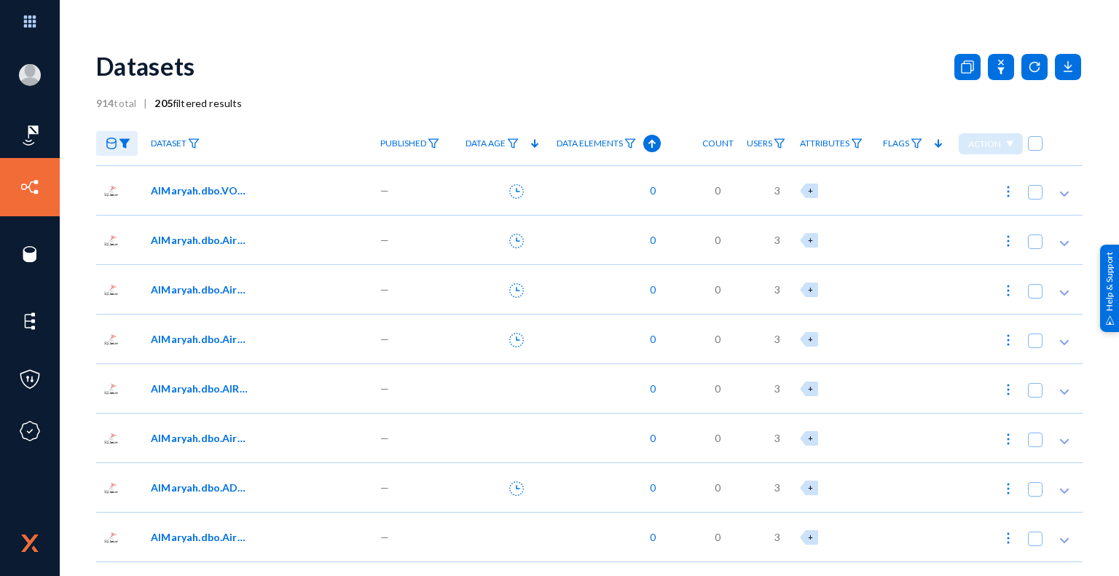
click at [551, 55] on div "Datasets" at bounding box center [589, 65] width 987 height 59
click at [453, 82] on div "Datasets" at bounding box center [589, 65] width 987 height 59
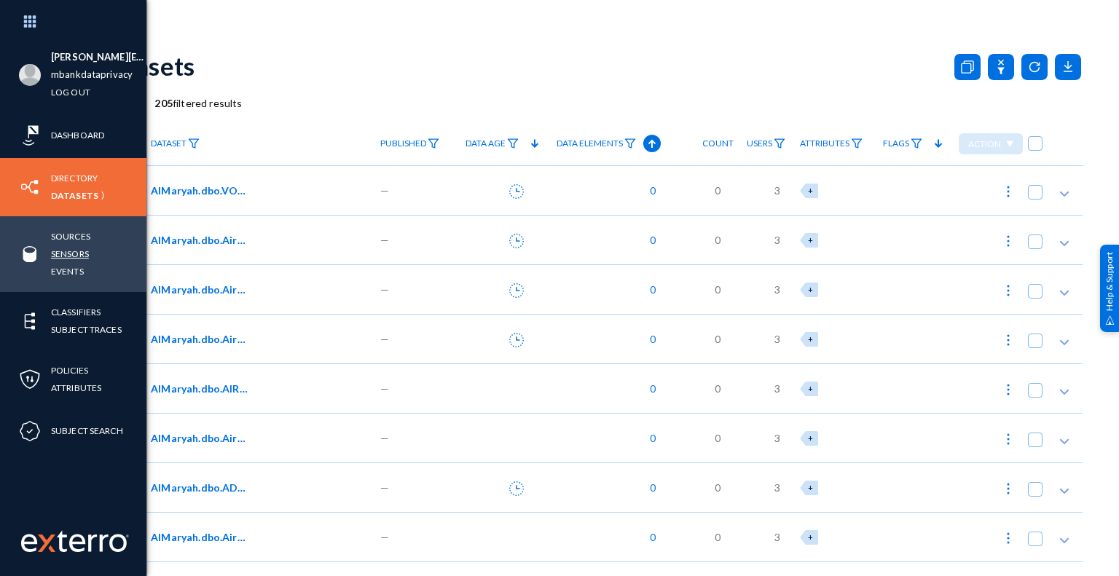
click at [84, 254] on link "Sensors" at bounding box center [70, 254] width 38 height 17
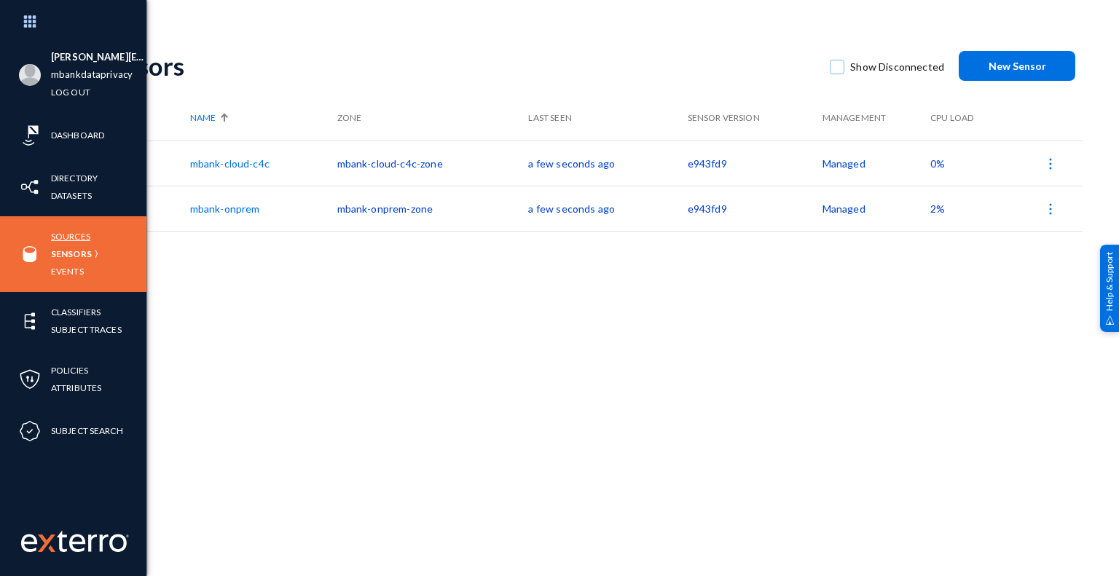
click at [76, 235] on link "Sources" at bounding box center [70, 236] width 39 height 17
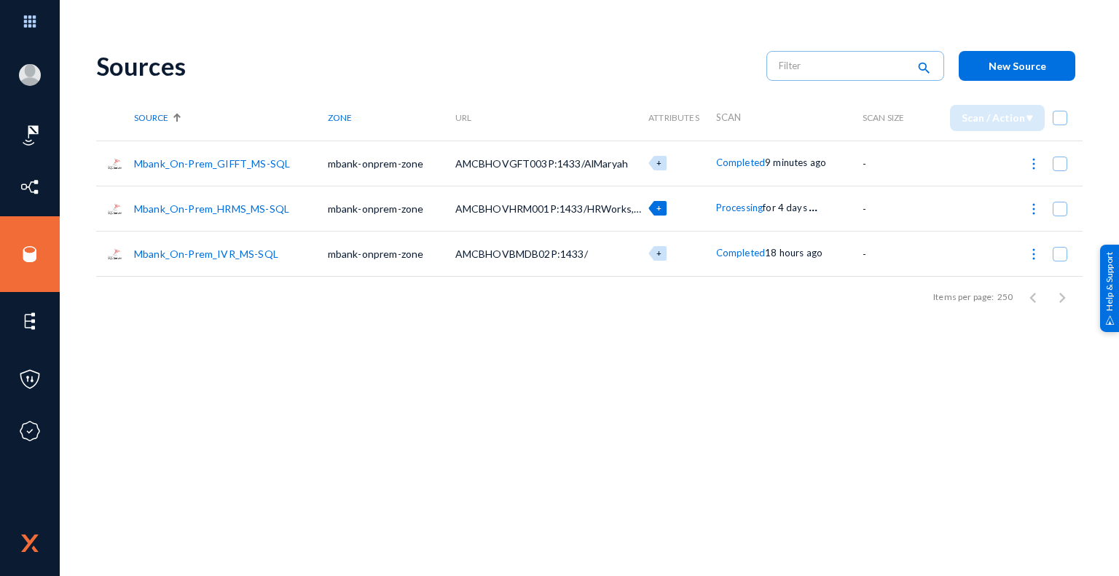
click at [656, 206] on div "+" at bounding box center [658, 208] width 18 height 15
checkbox input "true"
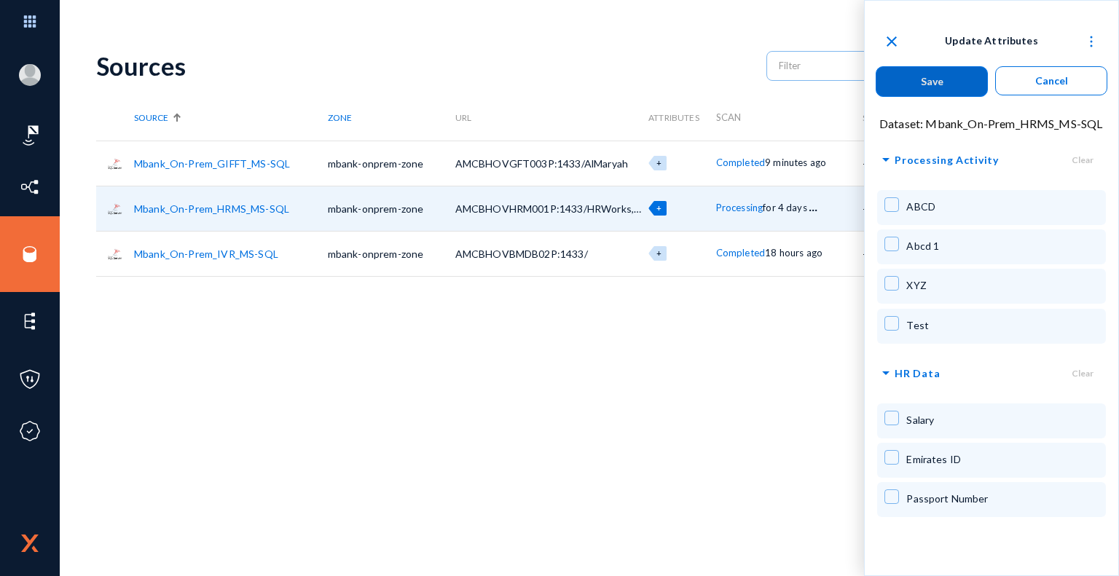
click at [782, 326] on div "Sources search New Source Source Zone URL Attributes Scan Scan Size Scan / Acti…" at bounding box center [589, 254] width 987 height 437
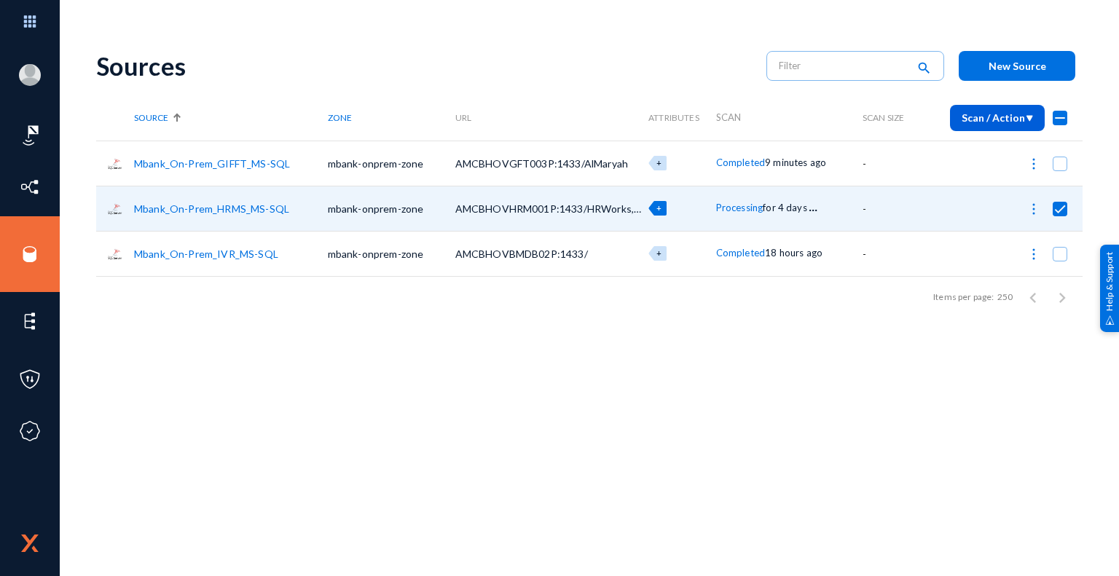
click at [717, 332] on div "Sources search New Source Source Zone URL Attributes Scan Scan Size Scan / Acti…" at bounding box center [589, 254] width 987 height 437
click at [660, 209] on div "+" at bounding box center [653, 208] width 18 height 15
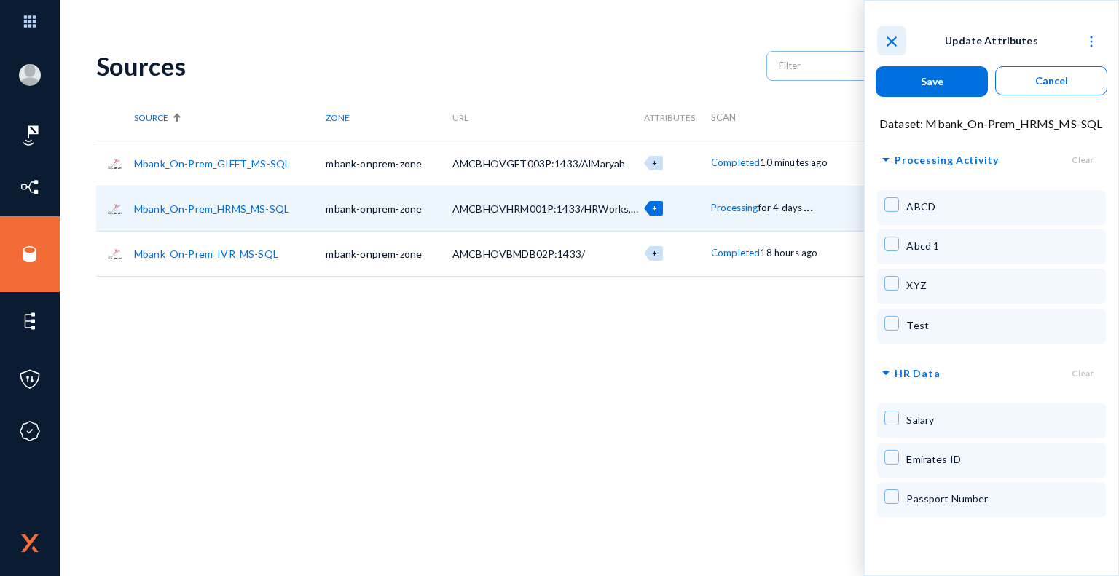
click at [891, 41] on mat-icon "close" at bounding box center [891, 41] width 17 height 17
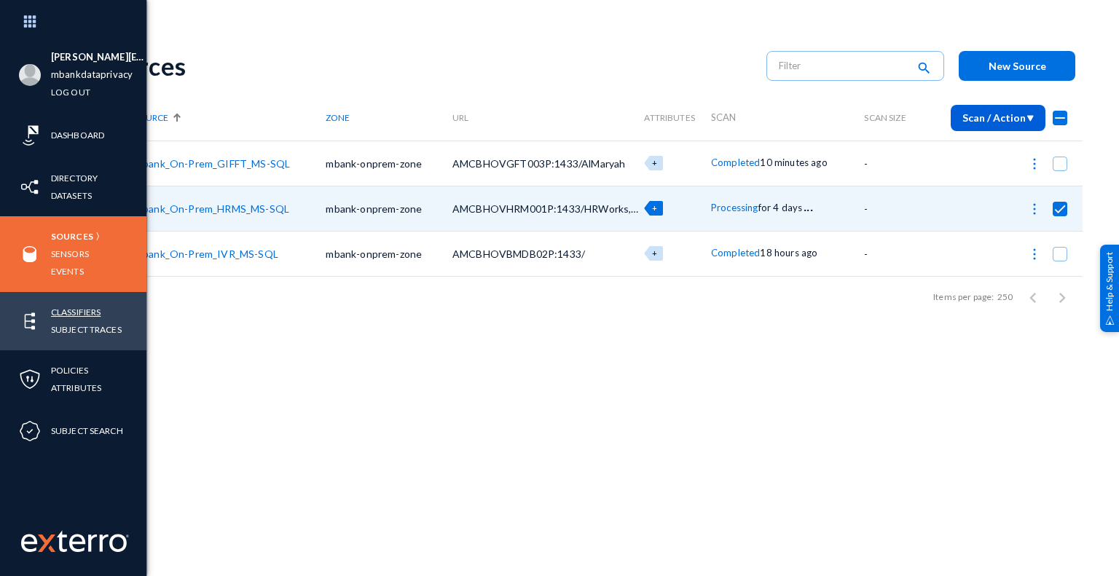
click at [83, 312] on link "Classifiers" at bounding box center [76, 312] width 50 height 17
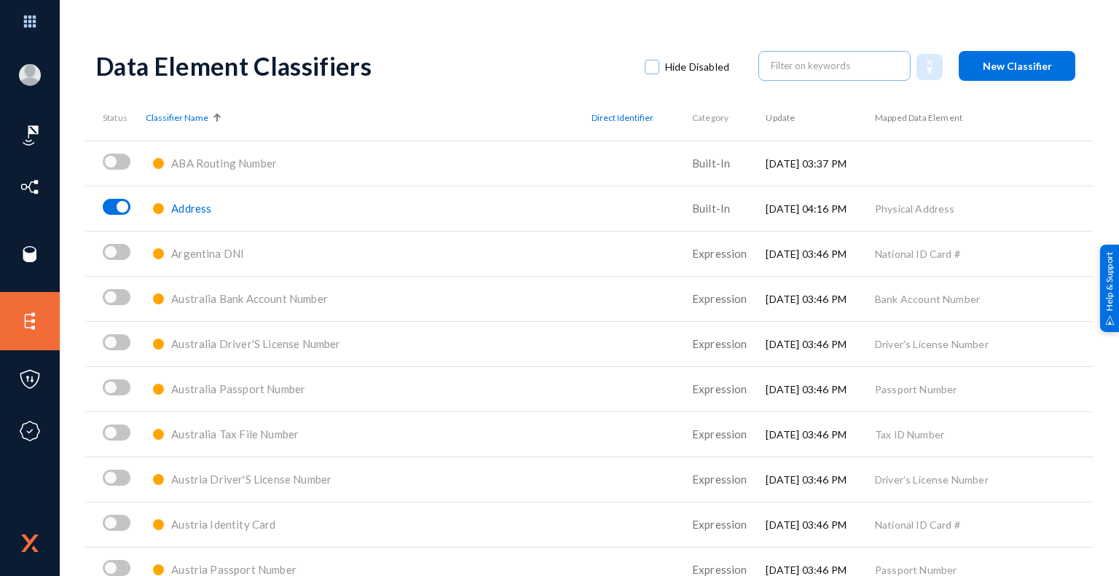
click at [715, 14] on div "ashik.meeran@mbankuae.com mbankdataprivacy Log out Dashboard Directory Datasets…" at bounding box center [559, 288] width 1119 height 576
click at [506, 26] on div "ashik.meeran@mbankuae.com mbankdataprivacy Log out Dashboard Directory Datasets…" at bounding box center [559, 288] width 1119 height 576
click at [509, 41] on div "Data Element Classifiers Hide Disabled New Classifier" at bounding box center [589, 65] width 987 height 59
drag, startPoint x: 369, startPoint y: 69, endPoint x: 82, endPoint y: 80, distance: 287.3
click at [82, 80] on div "ashik.meeran@mbankuae.com mbankdataprivacy Log out Dashboard Directory Datasets…" at bounding box center [559, 288] width 1119 height 576
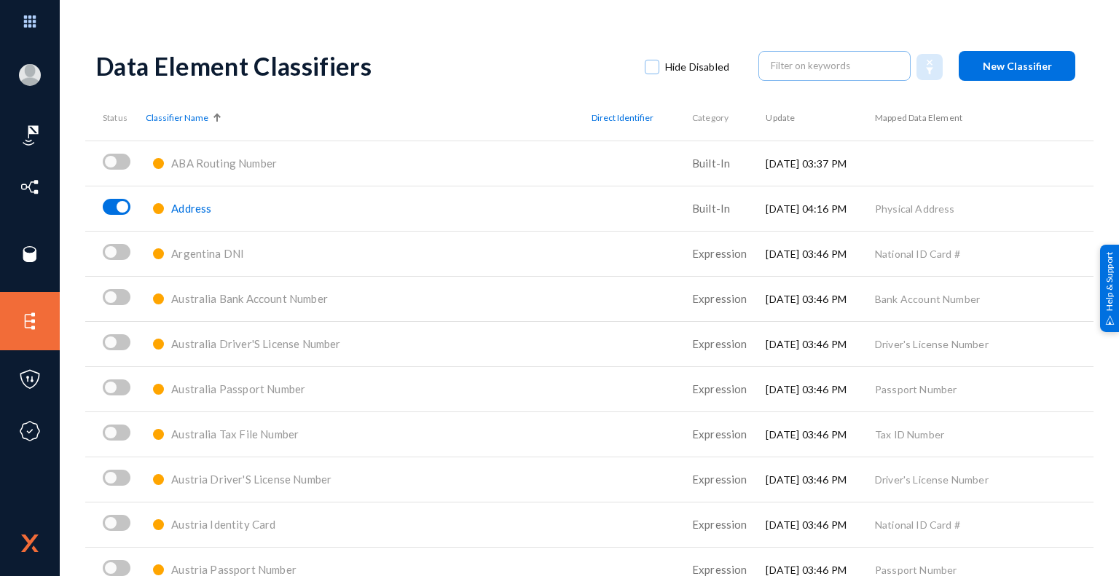
click at [387, 71] on div "Data Element Classifiers" at bounding box center [363, 66] width 534 height 30
drag, startPoint x: 370, startPoint y: 69, endPoint x: 93, endPoint y: 71, distance: 276.9
click at [93, 71] on div "ashik.meeran@mbankuae.com mbankdataprivacy Log out Dashboard Directory Datasets…" at bounding box center [559, 288] width 1119 height 576
click at [376, 66] on div "Data Element Classifiers" at bounding box center [363, 66] width 534 height 30
drag, startPoint x: 372, startPoint y: 71, endPoint x: 92, endPoint y: 78, distance: 279.9
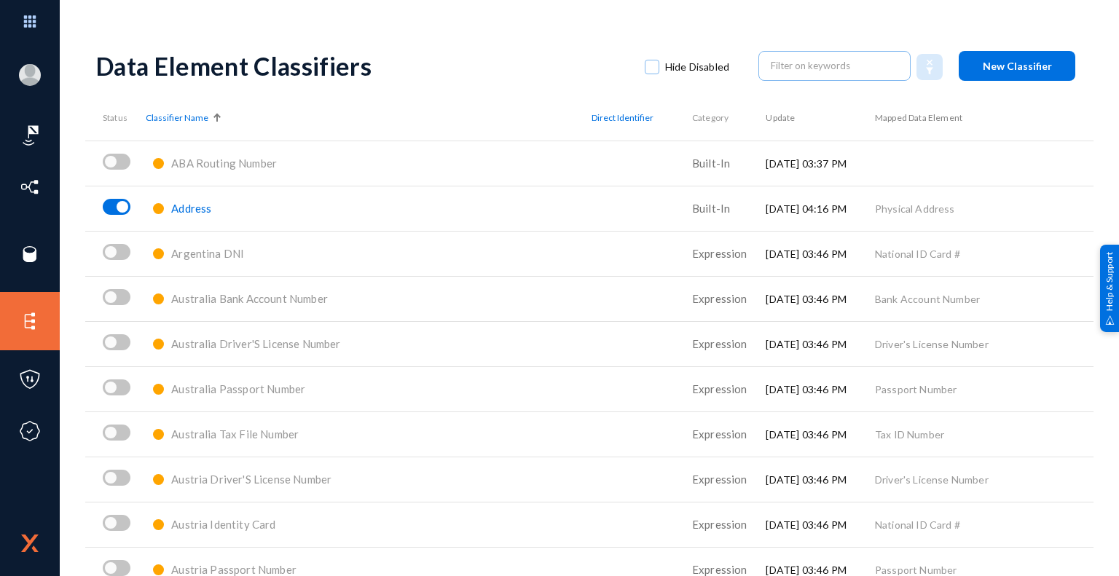
click at [92, 78] on div "ashik.meeran@mbankuae.com mbankdataprivacy Log out Dashboard Directory Datasets…" at bounding box center [559, 288] width 1119 height 576
click at [370, 64] on div "Data Element Classifiers" at bounding box center [363, 66] width 534 height 30
drag, startPoint x: 375, startPoint y: 66, endPoint x: 87, endPoint y: 78, distance: 288.1
click at [87, 78] on div "ashik.meeran@mbankuae.com mbankdataprivacy Log out Dashboard Directory Datasets…" at bounding box center [559, 288] width 1119 height 576
click at [221, 75] on div "Data Element Classifiers" at bounding box center [363, 66] width 534 height 30
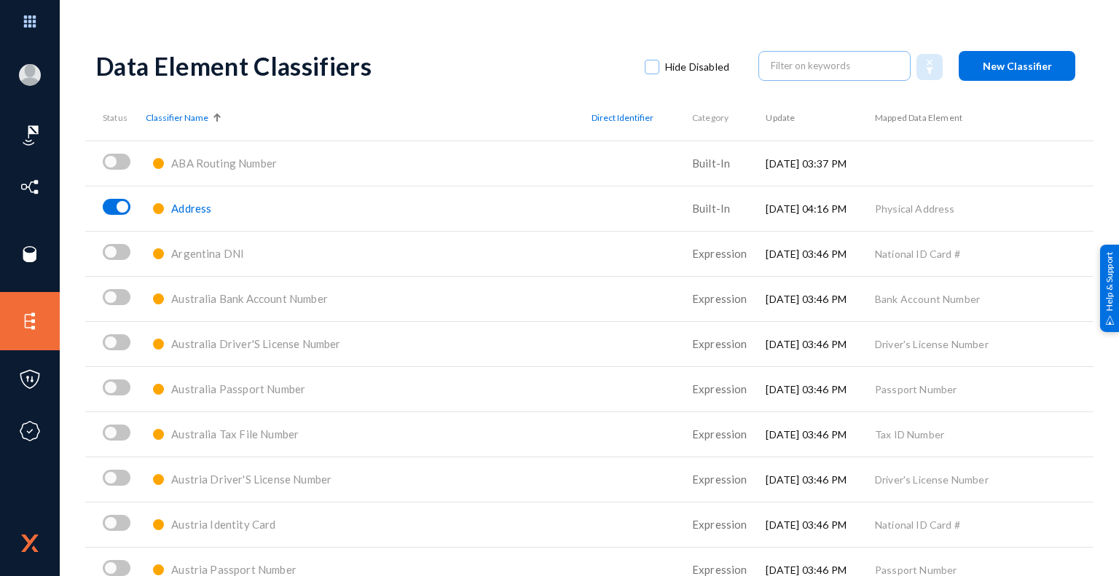
drag, startPoint x: 370, startPoint y: 64, endPoint x: 79, endPoint y: 72, distance: 290.9
click at [79, 72] on div "ashik.meeran@mbankuae.com mbankdataprivacy Log out Dashboard Directory Datasets…" at bounding box center [559, 288] width 1119 height 576
click at [405, 58] on div "Data Element Classifiers" at bounding box center [363, 66] width 534 height 30
drag, startPoint x: 369, startPoint y: 70, endPoint x: 91, endPoint y: 75, distance: 278.4
click at [91, 75] on div "ashik.meeran@mbankuae.com mbankdataprivacy Log out Dashboard Directory Datasets…" at bounding box center [559, 288] width 1119 height 576
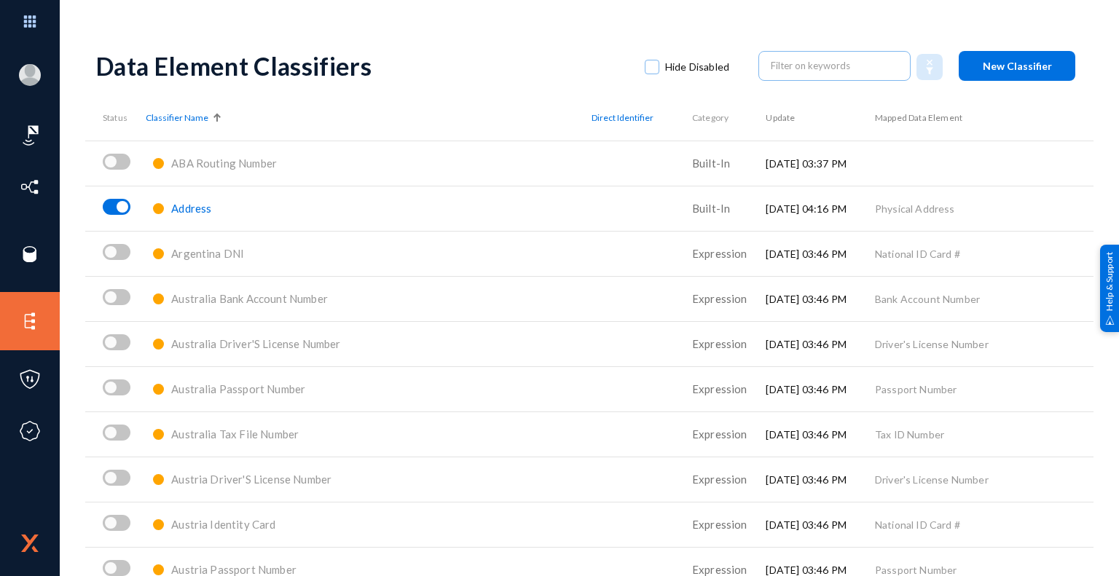
click at [282, 68] on div "Data Element Classifiers" at bounding box center [363, 66] width 534 height 30
drag, startPoint x: 370, startPoint y: 69, endPoint x: 98, endPoint y: 80, distance: 272.8
click at [98, 80] on div "Data Element Classifiers" at bounding box center [363, 66] width 534 height 30
click at [170, 64] on div "Data Element Classifiers" at bounding box center [363, 66] width 534 height 30
drag, startPoint x: 103, startPoint y: 64, endPoint x: 378, endPoint y: 56, distance: 275.6
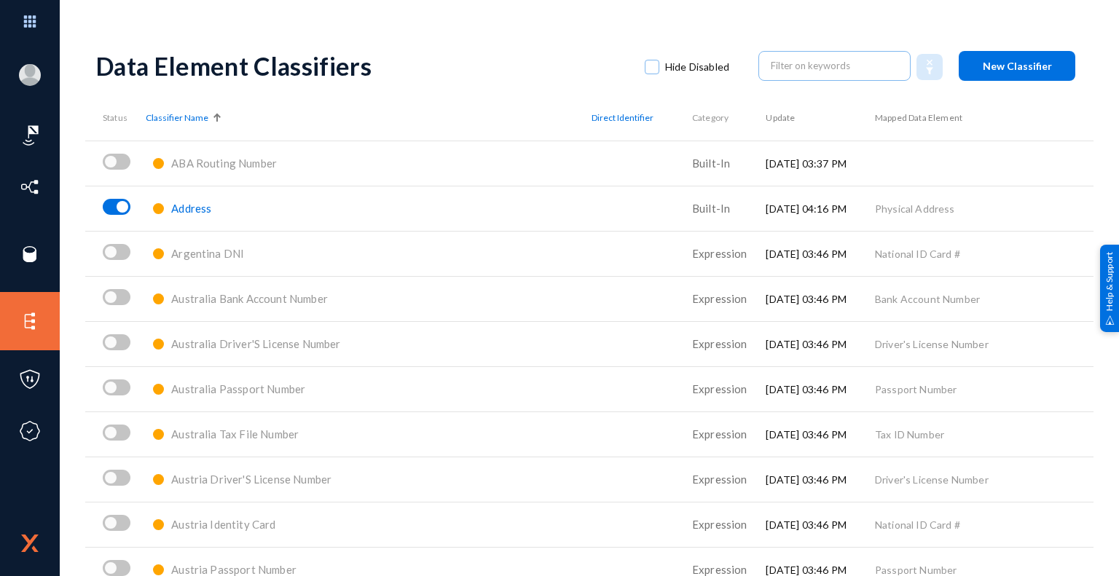
click at [378, 56] on div "Data Element Classifiers" at bounding box center [363, 66] width 534 height 30
click at [377, 71] on div "Data Element Classifiers" at bounding box center [363, 66] width 534 height 30
drag, startPoint x: 370, startPoint y: 69, endPoint x: 100, endPoint y: 84, distance: 270.8
click at [100, 84] on div "Data Element Classifiers Hide Disabled New Classifier" at bounding box center [589, 65] width 987 height 59
click at [375, 69] on div "Data Element Classifiers" at bounding box center [363, 66] width 534 height 30
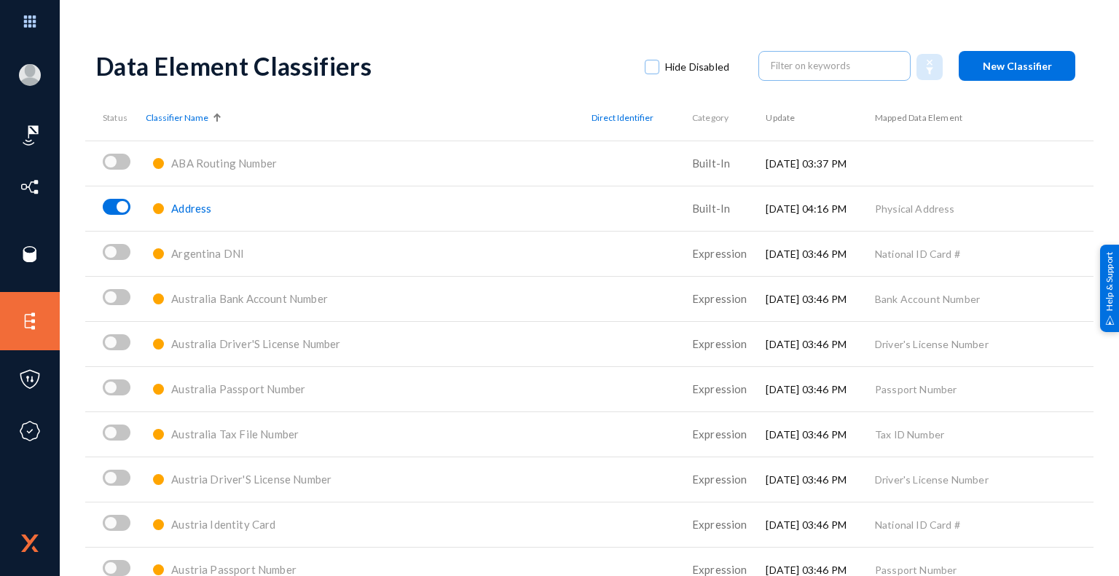
drag, startPoint x: 375, startPoint y: 64, endPoint x: 87, endPoint y: 74, distance: 288.0
click at [87, 74] on div "ashik.meeran@mbankuae.com mbankdataprivacy Log out Dashboard Directory Datasets…" at bounding box center [559, 288] width 1119 height 576
click at [227, 55] on div "Data Element Classifiers" at bounding box center [363, 66] width 534 height 30
drag, startPoint x: 101, startPoint y: 66, endPoint x: 389, endPoint y: 63, distance: 287.9
click at [389, 63] on div "Data Element Classifiers" at bounding box center [363, 66] width 534 height 30
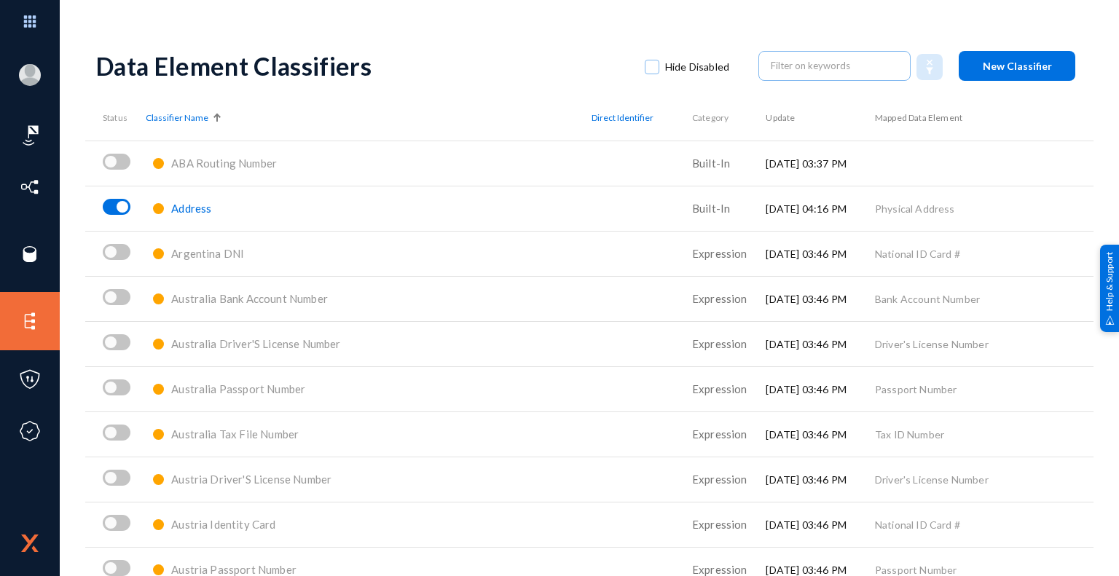
click at [388, 66] on div "Data Element Classifiers" at bounding box center [363, 66] width 534 height 30
drag, startPoint x: 371, startPoint y: 66, endPoint x: 98, endPoint y: 71, distance: 273.3
click at [98, 71] on div "Data Element Classifiers" at bounding box center [363, 66] width 534 height 30
click at [222, 70] on div "Data Element Classifiers" at bounding box center [363, 66] width 534 height 30
click at [294, 52] on div "Data Element Classifiers" at bounding box center [363, 66] width 534 height 30
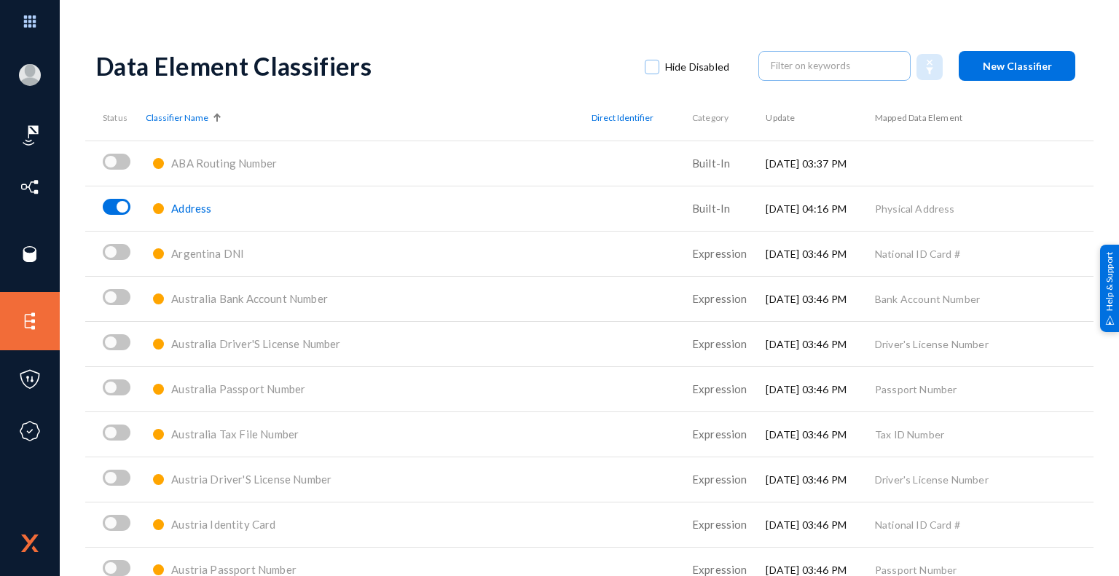
drag, startPoint x: 99, startPoint y: 69, endPoint x: 376, endPoint y: 72, distance: 277.0
click at [376, 72] on div "Data Element Classifiers" at bounding box center [363, 66] width 534 height 30
click at [374, 77] on div "Data Element Classifiers" at bounding box center [363, 66] width 534 height 30
drag, startPoint x: 368, startPoint y: 69, endPoint x: 84, endPoint y: 87, distance: 284.8
click at [84, 87] on div "ashik.meeran@mbankuae.com mbankdataprivacy Log out Dashboard Directory Datasets…" at bounding box center [559, 288] width 1119 height 576
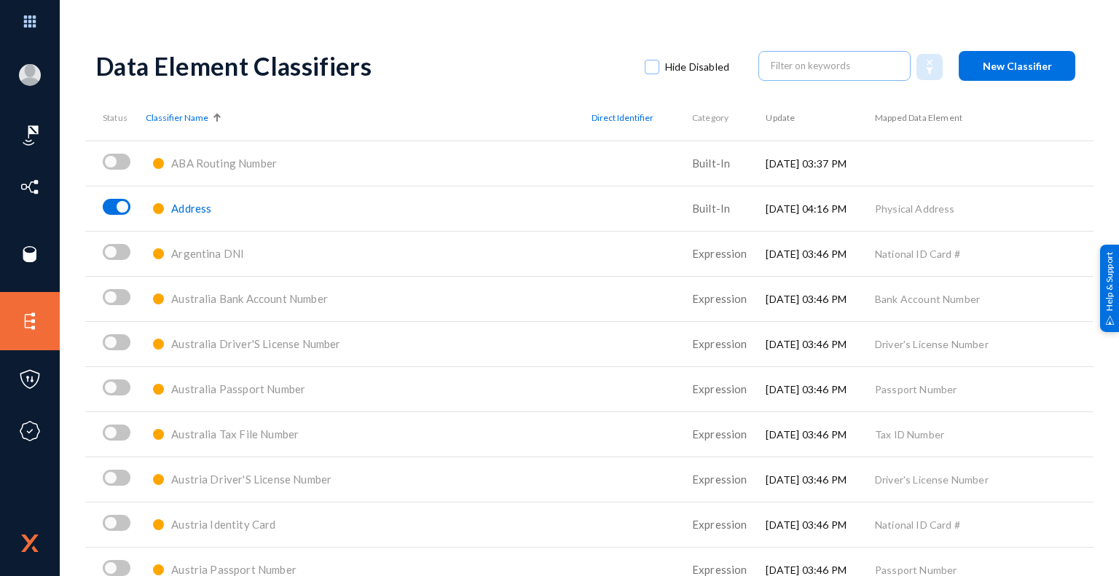
click at [170, 67] on div "Data Element Classifiers" at bounding box center [363, 66] width 534 height 30
click at [463, 42] on div "Data Element Classifiers Hide Disabled New Classifier" at bounding box center [589, 65] width 987 height 59
click at [524, 40] on div "Data Element Classifiers Hide Disabled New Classifier" at bounding box center [589, 65] width 987 height 59
click at [582, 39] on div "Data Element Classifiers Hide Disabled New Classifier" at bounding box center [589, 65] width 987 height 59
click at [533, 55] on div "Data Element Classifiers" at bounding box center [363, 66] width 534 height 30
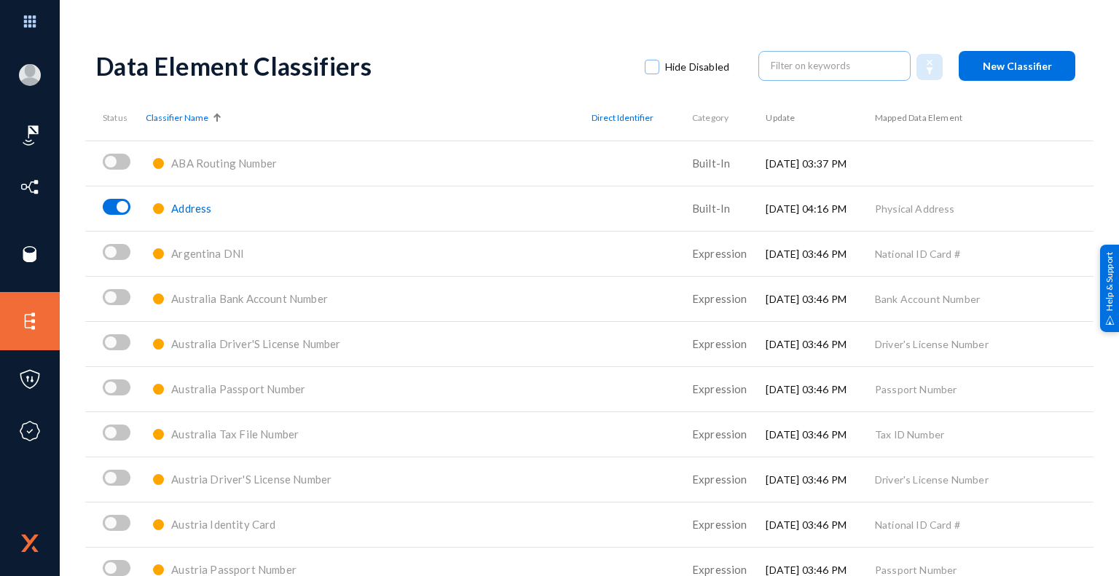
click at [537, 37] on div "Data Element Classifiers Hide Disabled New Classifier" at bounding box center [589, 65] width 987 height 59
click at [517, 47] on div "Data Element Classifiers Hide Disabled New Classifier" at bounding box center [589, 65] width 987 height 59
click at [523, 43] on div "Data Element Classifiers Hide Disabled New Classifier" at bounding box center [589, 65] width 987 height 59
click at [525, 65] on div "Data Element Classifiers" at bounding box center [363, 66] width 534 height 30
click at [641, 43] on div "Data Element Classifiers Hide Disabled New Classifier" at bounding box center [589, 65] width 987 height 59
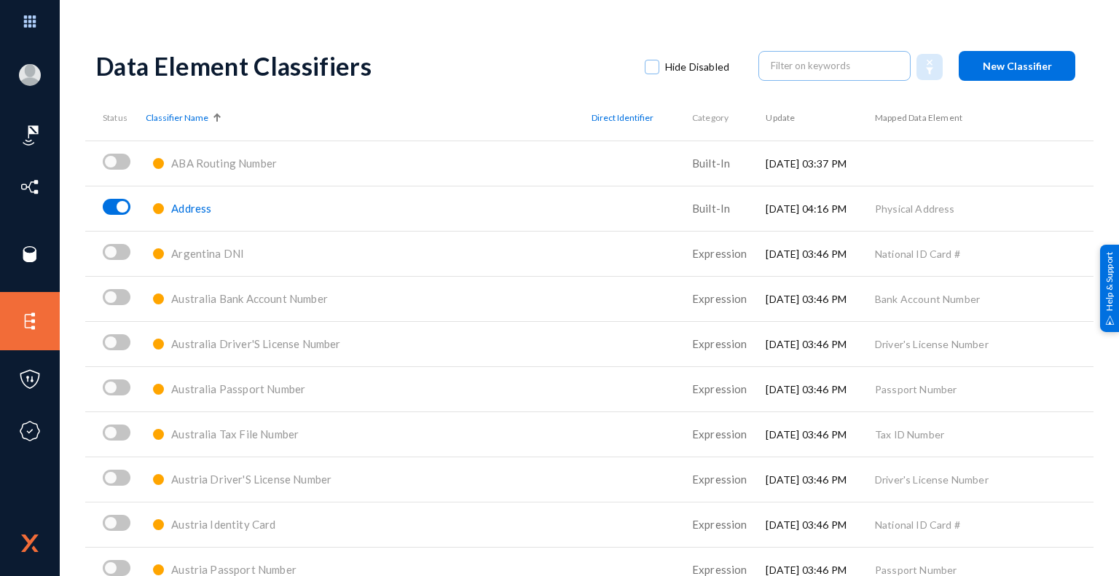
click at [516, 65] on div "Data Element Classifiers" at bounding box center [363, 66] width 534 height 30
drag, startPoint x: 372, startPoint y: 69, endPoint x: 94, endPoint y: 71, distance: 277.7
click at [94, 71] on div "ashik.meeran@mbankuae.com mbankdataprivacy Log out Dashboard Directory Datasets…" at bounding box center [559, 288] width 1119 height 576
click at [356, 68] on div "Data Element Classifiers" at bounding box center [363, 66] width 534 height 30
drag, startPoint x: 372, startPoint y: 72, endPoint x: 63, endPoint y: 60, distance: 309.2
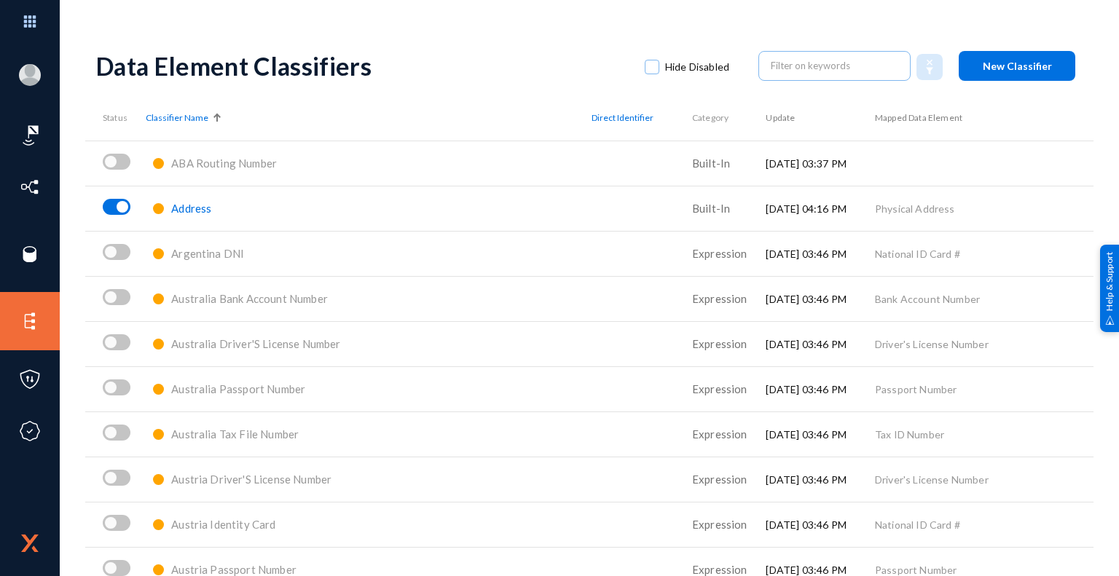
click at [63, 60] on div "ashik.meeran@mbankuae.com mbankdataprivacy Log out Dashboard Directory Datasets…" at bounding box center [559, 288] width 1119 height 576
click at [353, 66] on div "Data Element Classifiers" at bounding box center [363, 66] width 534 height 30
drag, startPoint x: 375, startPoint y: 66, endPoint x: 98, endPoint y: 78, distance: 277.2
click at [98, 78] on div "Data Element Classifiers" at bounding box center [363, 66] width 534 height 30
click at [359, 67] on div "Data Element Classifiers" at bounding box center [363, 66] width 534 height 30
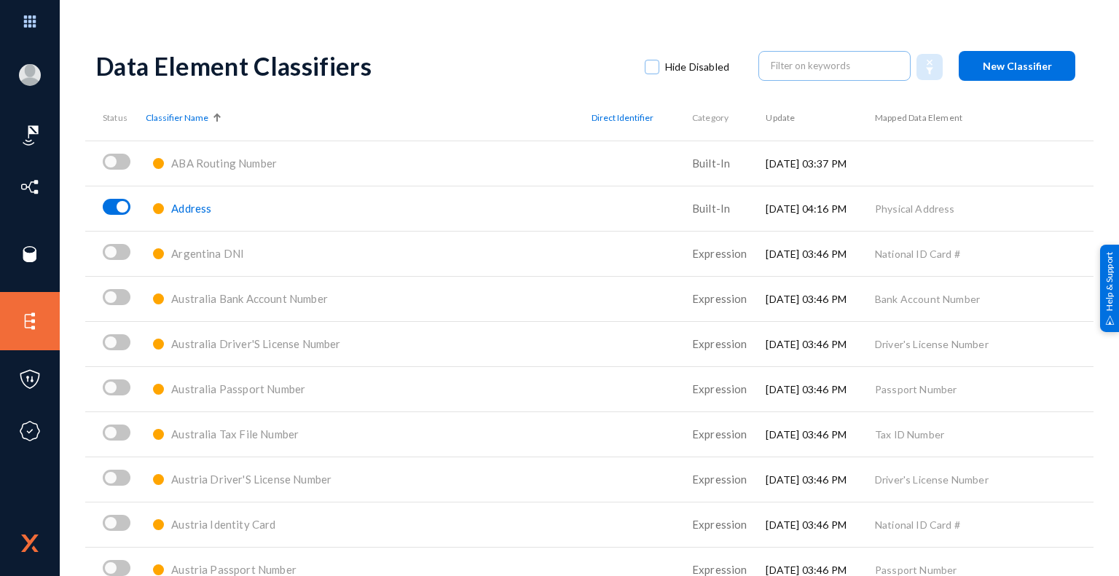
drag, startPoint x: 475, startPoint y: 24, endPoint x: 474, endPoint y: 34, distance: 9.6
click at [475, 24] on div "ashik.meeran@mbankuae.com mbankdataprivacy Log out Dashboard Directory Datasets…" at bounding box center [559, 288] width 1119 height 576
click at [539, 60] on div "Data Element Classifiers" at bounding box center [363, 66] width 534 height 30
drag, startPoint x: 373, startPoint y: 70, endPoint x: 88, endPoint y: 78, distance: 285.1
click at [88, 78] on div "ashik.meeran@mbankuae.com mbankdataprivacy Log out Dashboard Directory Datasets…" at bounding box center [559, 288] width 1119 height 576
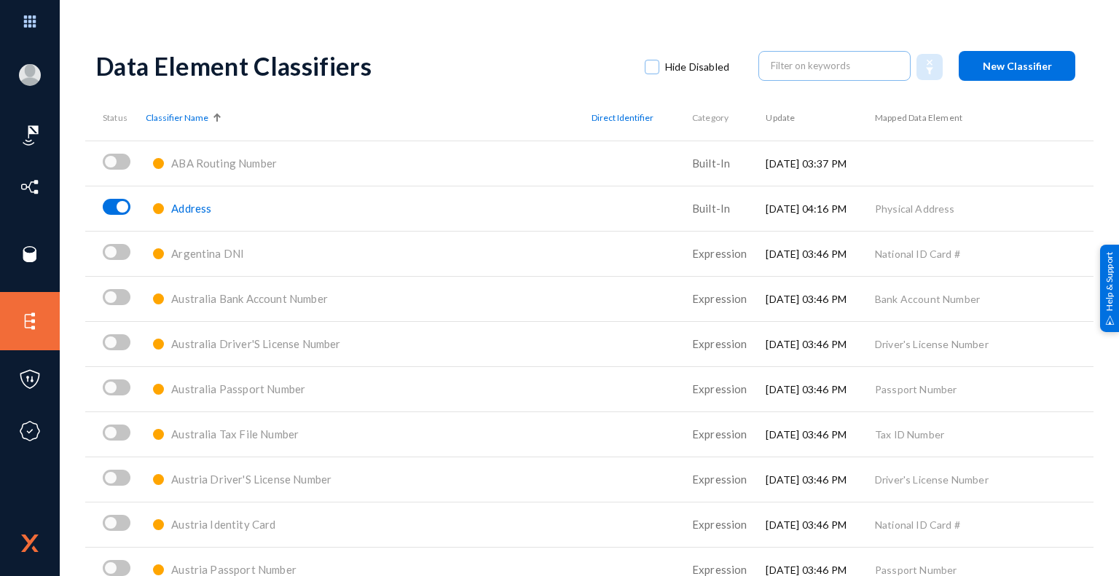
click at [389, 76] on div "Data Element Classifiers" at bounding box center [363, 66] width 534 height 30
click at [825, 60] on input "text" at bounding box center [835, 66] width 128 height 22
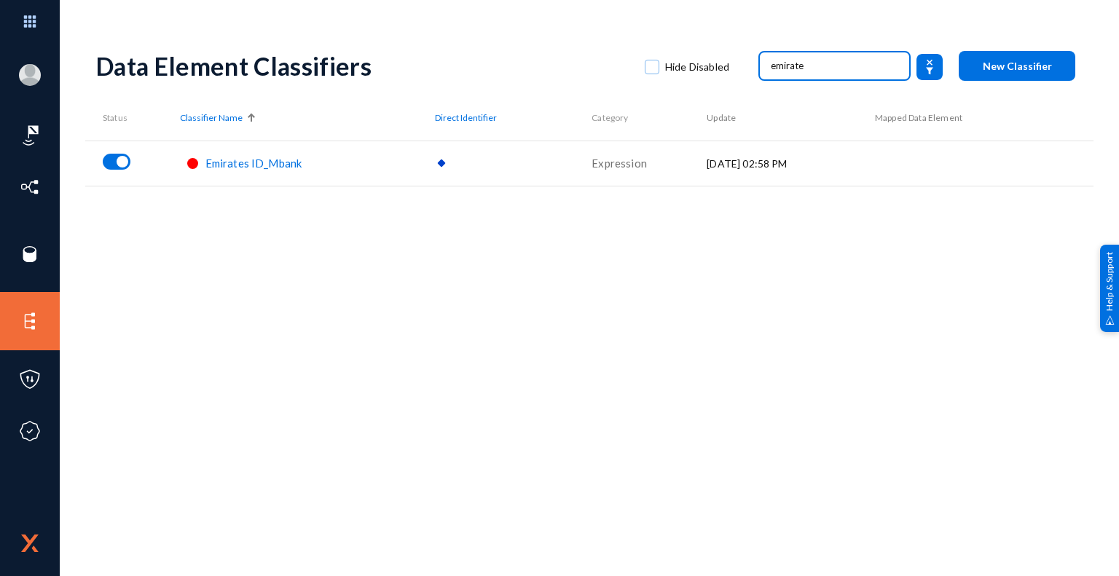
type input "emirate"
click at [242, 165] on span "Emirates ID_Mbank" at bounding box center [254, 163] width 97 height 13
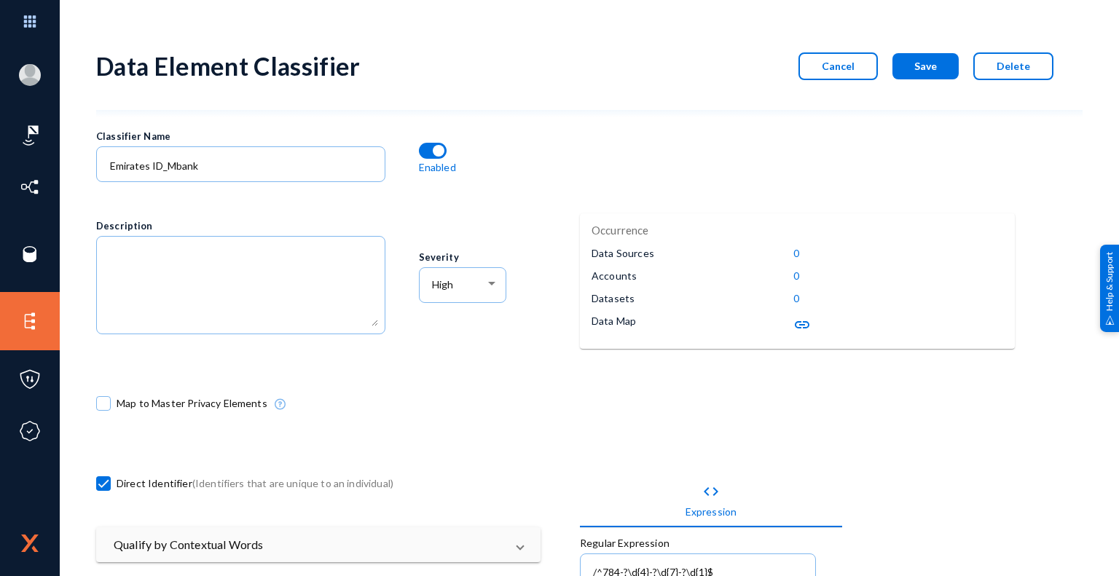
click at [554, 399] on div "Map to Master Privacy Elements" at bounding box center [499, 407] width 806 height 80
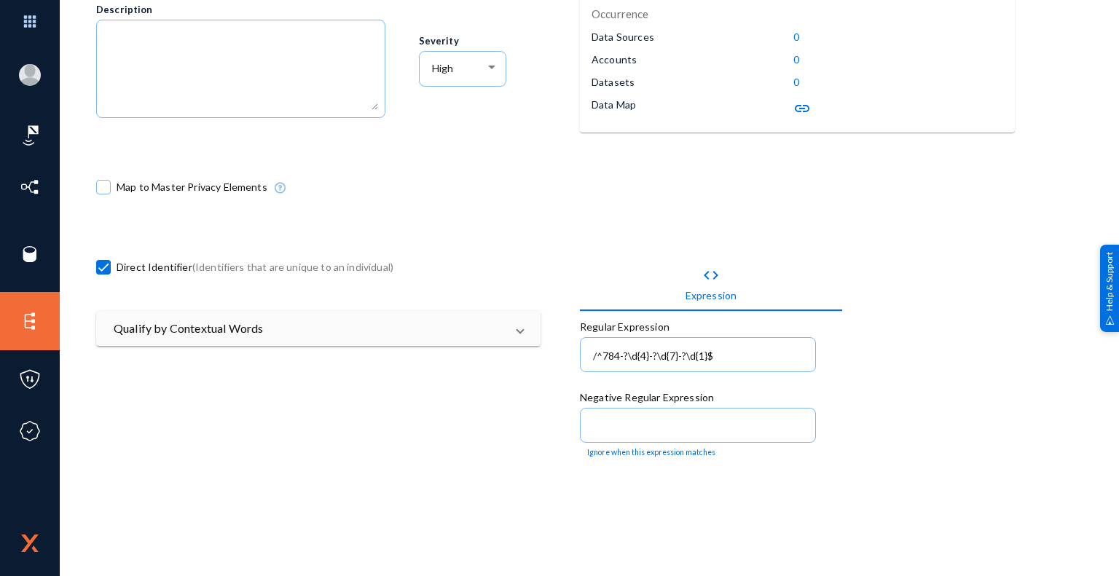
scroll to position [219, 0]
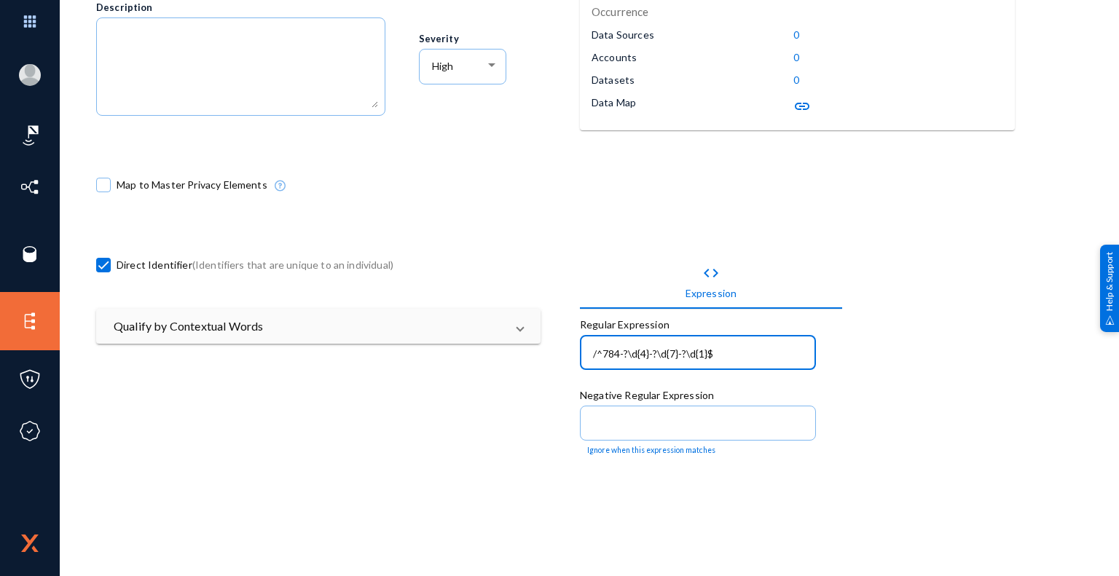
drag, startPoint x: 738, startPoint y: 356, endPoint x: 542, endPoint y: 347, distance: 196.2
paste input "^\d{3}-\d{4}-\d{7}-"
type input "^\d{3}-\d{4}-\d{7}-\d{1}$"
click at [877, 396] on div "code Expression Regular Expression ^\d{3}-\d{4}-\d{7}-\d{1}$ Negative Regular E…" at bounding box center [821, 511] width 483 height 564
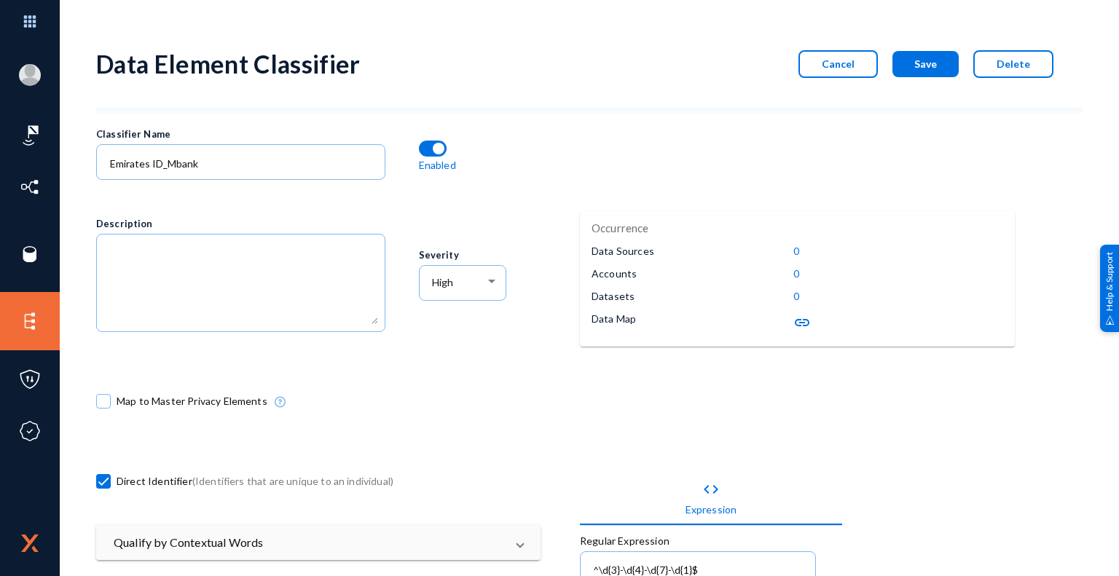
scroll to position [0, 0]
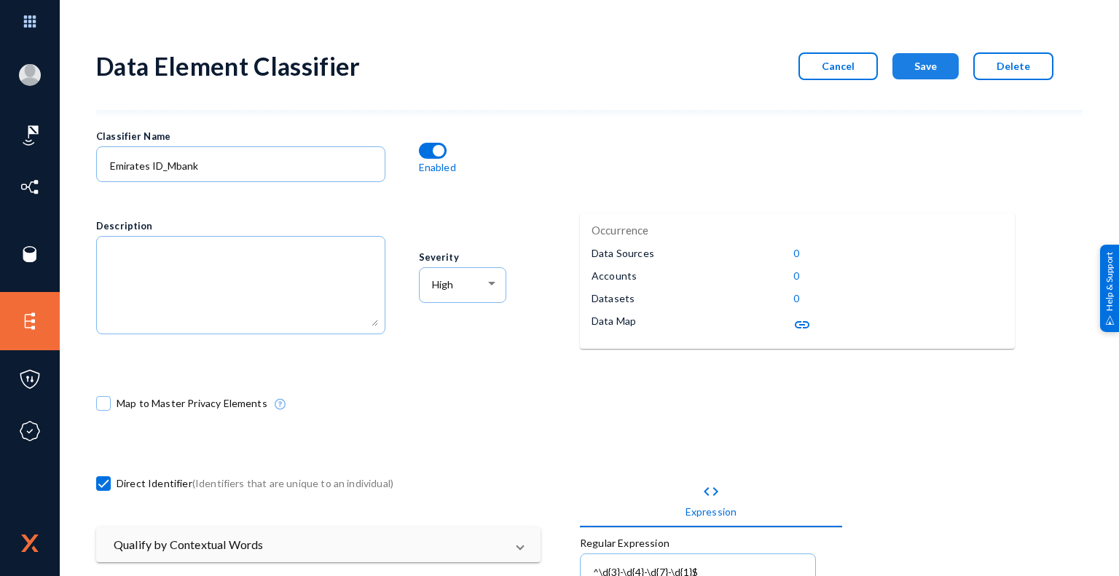
click at [934, 69] on span "Save" at bounding box center [926, 66] width 23 height 12
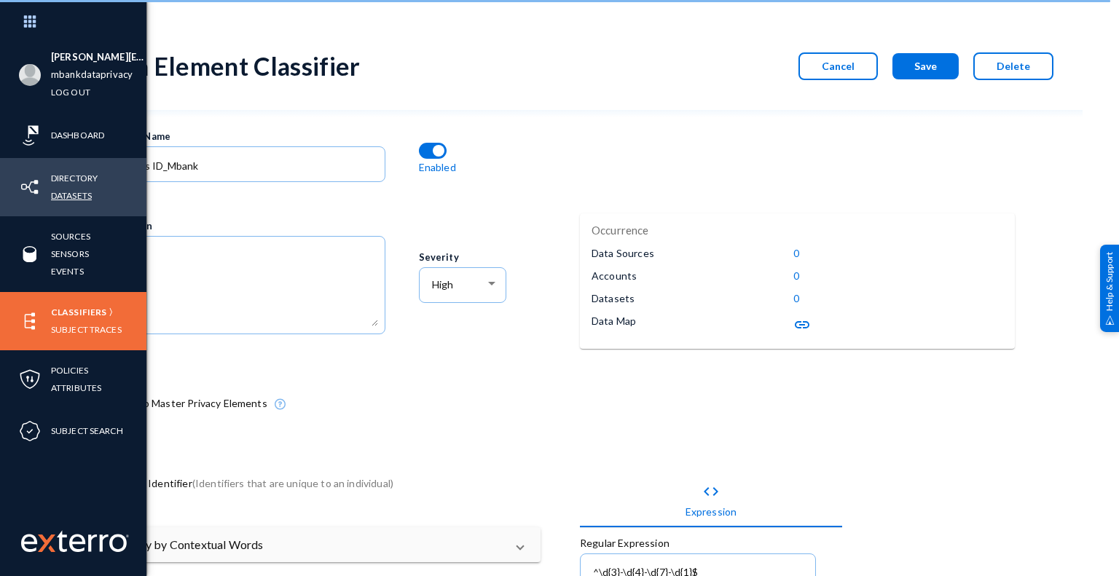
click at [83, 195] on link "Datasets" at bounding box center [71, 195] width 41 height 17
